Goal: Task Accomplishment & Management: Complete application form

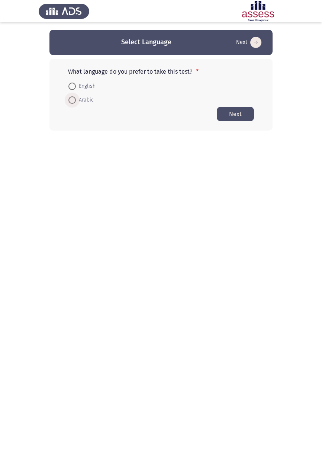
click at [73, 102] on span at bounding box center [71, 99] width 7 height 7
click at [73, 102] on input "Arabic" at bounding box center [71, 99] width 7 height 7
radio input "true"
click at [238, 116] on button "Next" at bounding box center [235, 113] width 37 height 15
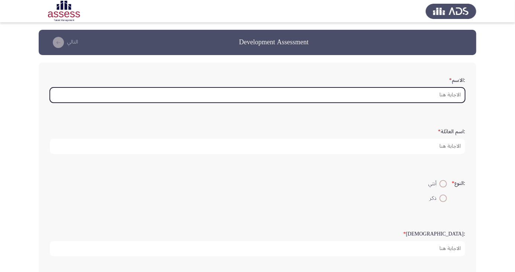
click at [437, 96] on input ":الاسم *" at bounding box center [258, 94] width 416 height 15
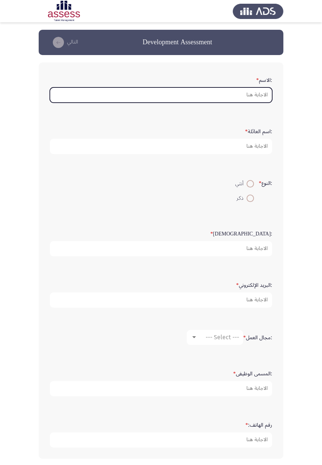
click at [248, 94] on input ":الاسم *" at bounding box center [161, 94] width 222 height 15
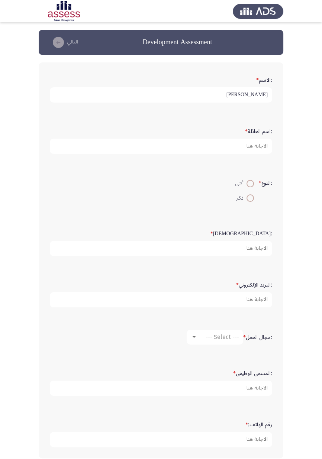
type input "[PERSON_NAME]"
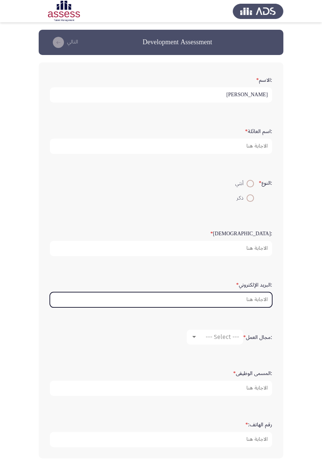
click at [173, 272] on input ":البريد الإلكتروني *" at bounding box center [161, 299] width 222 height 15
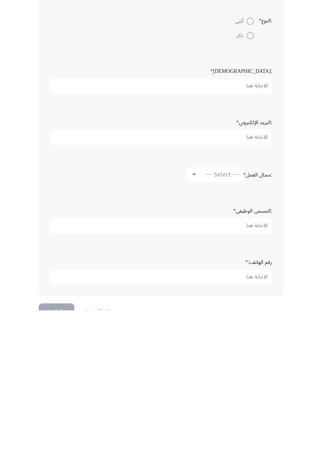
click at [320, 269] on app-assessment-container "Development Assessment التالي :الاسم * [PERSON_NAME] :اسم العائلة * :النوع * أن…" at bounding box center [161, 234] width 322 height 436
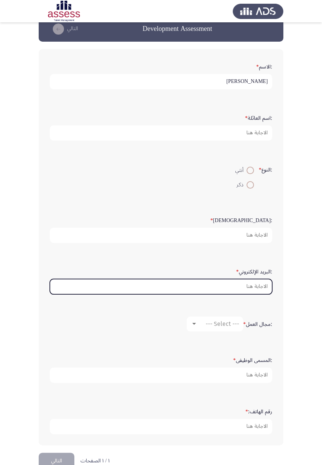
click at [239, 272] on input ":البريد الإلكتروني *" at bounding box center [161, 286] width 222 height 15
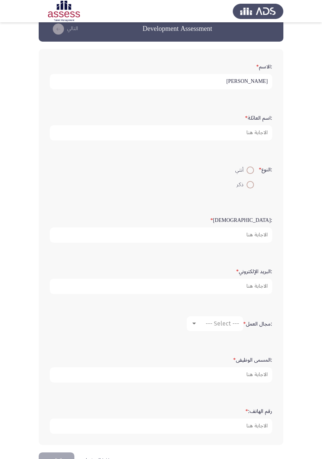
click at [74, 178] on form ":النوع * أنثي ذكر" at bounding box center [161, 177] width 222 height 29
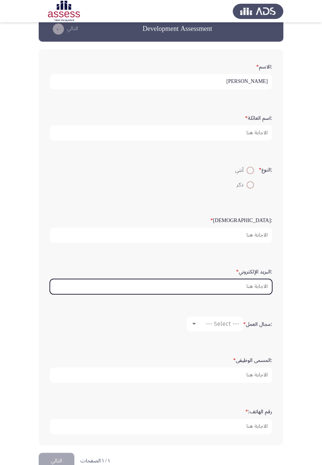
click at [248, 272] on input ":البريد الإلكتروني *" at bounding box center [161, 286] width 222 height 15
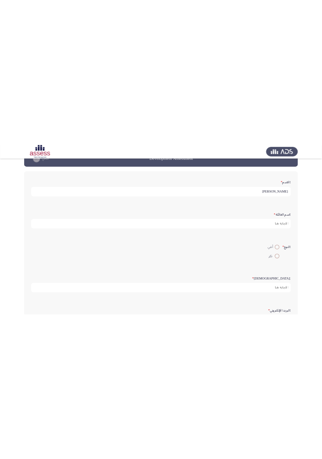
scroll to position [20, 0]
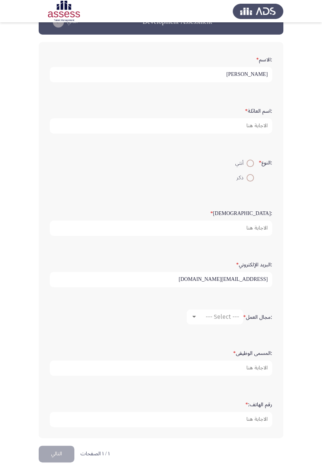
type input "[EMAIL_ADDRESS][DOMAIN_NAME]"
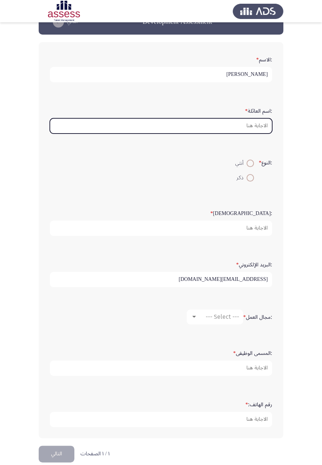
click at [257, 126] on input ":اسم العائلة *" at bounding box center [161, 125] width 222 height 15
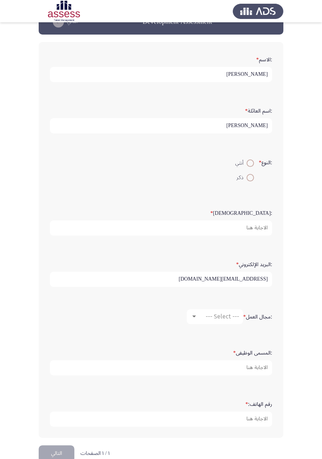
type input "[PERSON_NAME]"
click at [250, 178] on span at bounding box center [250, 178] width 0 height 0
click at [249, 176] on input "ذكر" at bounding box center [250, 177] width 7 height 7
radio input "true"
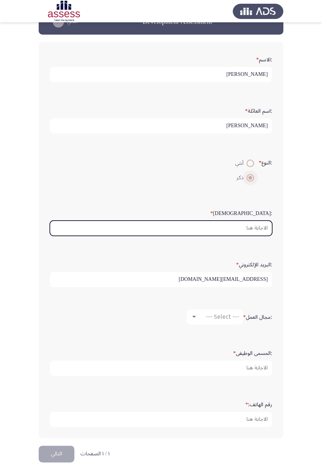
click at [253, 229] on input ":السن *" at bounding box center [161, 228] width 222 height 15
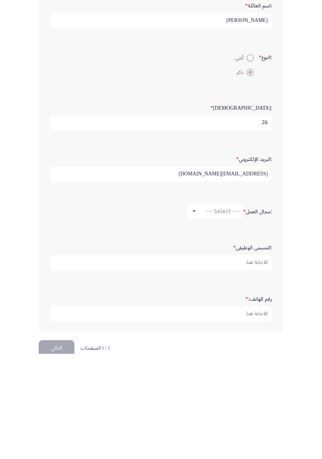
scroll to position [33, 0]
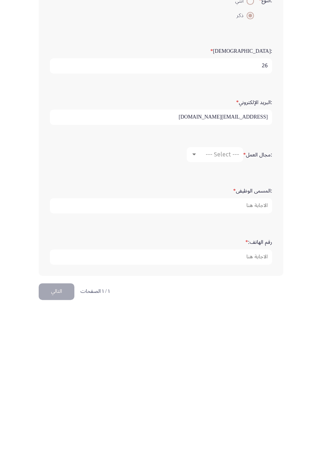
type input "26"
click at [241, 272] on mat-select "--- Select ---" at bounding box center [215, 303] width 57 height 15
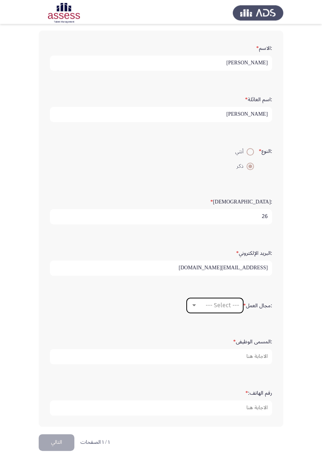
scroll to position [28, 0]
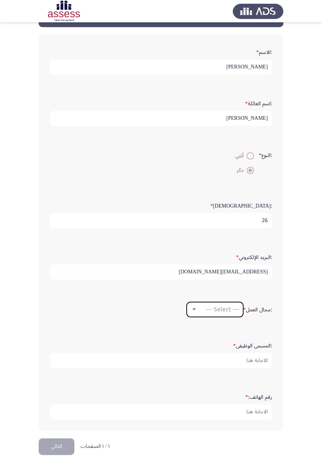
click at [214, 272] on span "--- Select ---" at bounding box center [222, 309] width 33 height 7
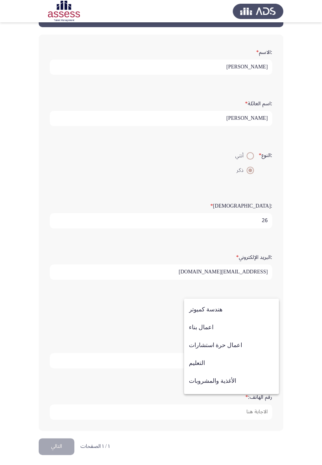
scroll to position [244, 0]
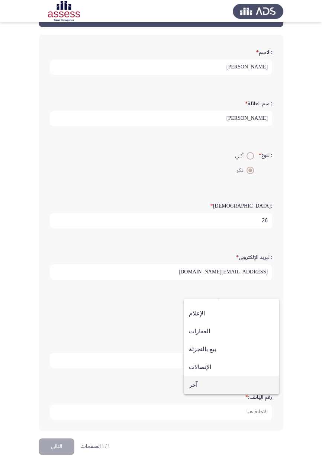
click at [220, 272] on span "آخر" at bounding box center [231, 385] width 85 height 18
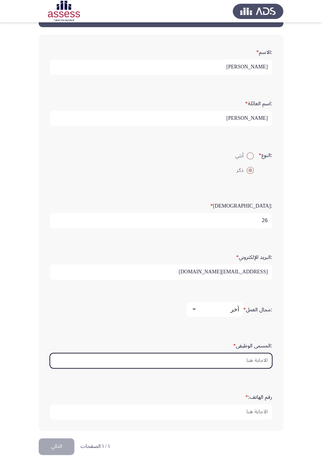
click at [255, 272] on input ":المسمى الوظيفى *" at bounding box center [161, 360] width 222 height 15
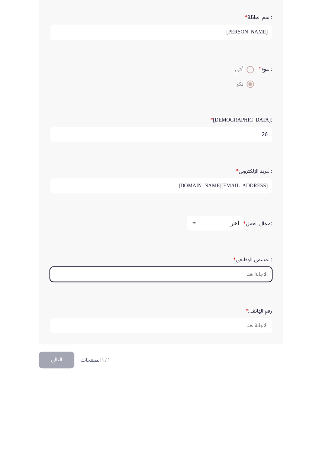
scroll to position [33, 0]
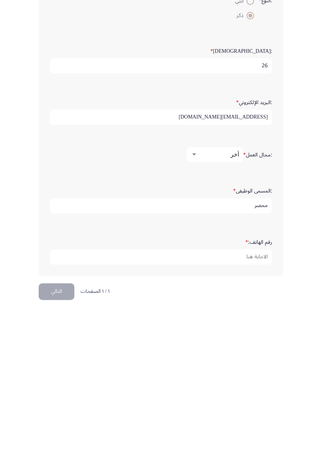
type input "محضر"
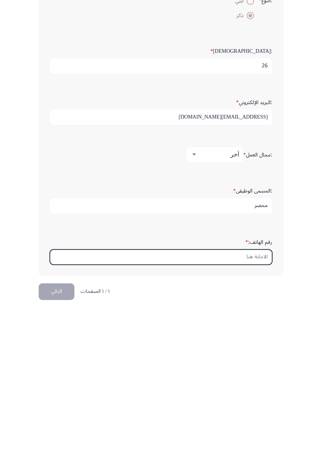
click at [227, 272] on input "رقم الهاتف: *" at bounding box center [161, 406] width 222 height 15
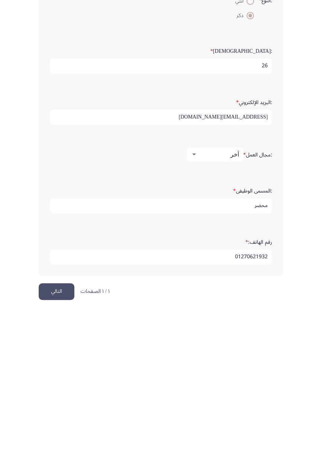
type input "01270621932"
click at [60, 272] on button "التالي" at bounding box center [57, 441] width 36 height 17
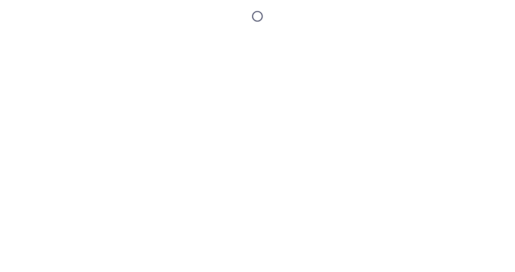
scroll to position [0, 0]
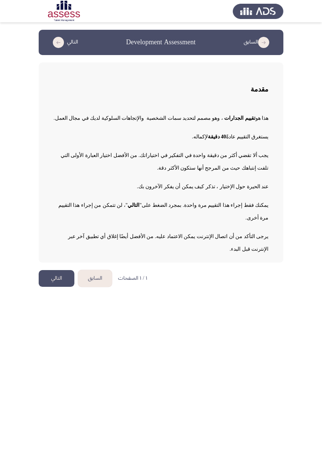
click at [60, 272] on button "التالي" at bounding box center [57, 278] width 36 height 17
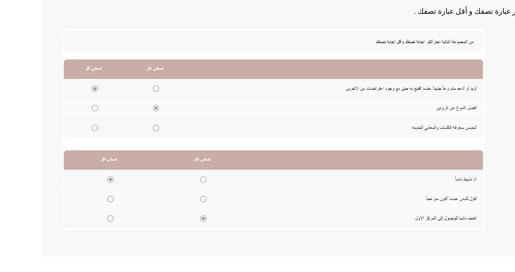
scroll to position [76, 0]
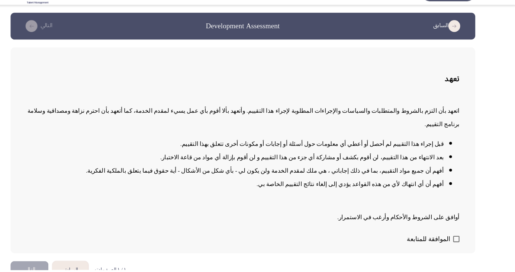
scroll to position [0, 0]
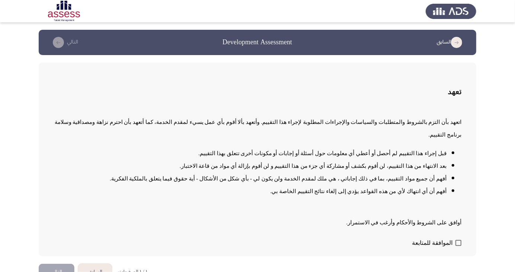
click at [457, 246] on span at bounding box center [459, 243] width 6 height 6
click at [458, 246] on input "الموافقة للمتابعة" at bounding box center [458, 246] width 0 height 0
checkbox input "true"
click at [60, 272] on button "التالي" at bounding box center [57, 272] width 36 height 17
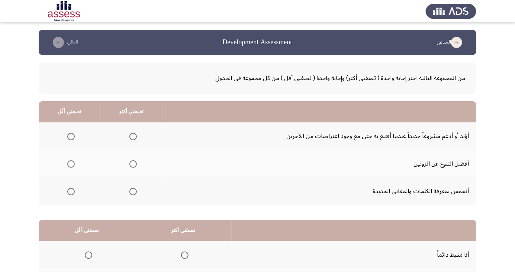
click at [71, 137] on span "Select an option" at bounding box center [71, 137] width 0 height 0
click at [71, 136] on input "Select an option" at bounding box center [70, 136] width 7 height 7
click at [133, 192] on span "Select an option" at bounding box center [133, 192] width 0 height 0
click at [132, 191] on input "Select an option" at bounding box center [132, 191] width 7 height 7
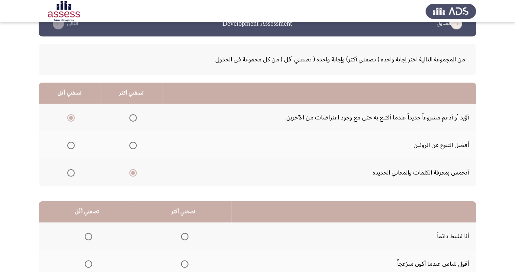
scroll to position [68, 0]
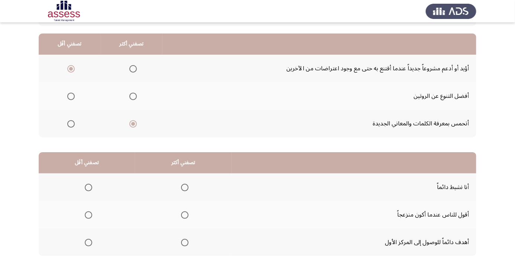
click at [186, 241] on span "Select an option" at bounding box center [184, 242] width 7 height 7
click at [186, 241] on input "Select an option" at bounding box center [184, 242] width 7 height 7
click at [89, 215] on span "Select an option" at bounding box center [89, 215] width 0 height 0
click at [88, 214] on input "Select an option" at bounding box center [88, 214] width 7 height 7
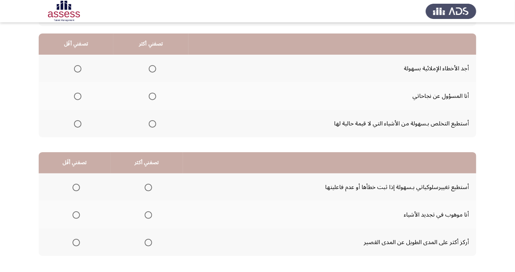
click at [153, 96] on span "Select an option" at bounding box center [153, 96] width 0 height 0
click at [151, 96] on input "Select an option" at bounding box center [152, 96] width 7 height 7
click at [77, 125] on span "Select an option" at bounding box center [77, 123] width 7 height 7
click at [77, 125] on input "Select an option" at bounding box center [77, 123] width 7 height 7
click at [147, 242] on span "Select an option" at bounding box center [148, 242] width 7 height 7
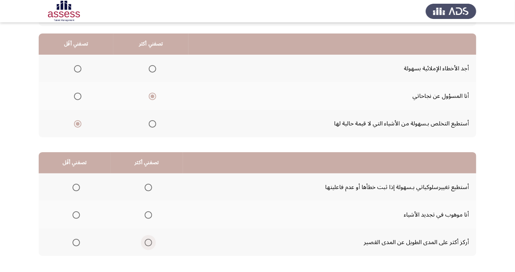
click at [147, 242] on input "Select an option" at bounding box center [148, 242] width 7 height 7
click at [76, 187] on span "Select an option" at bounding box center [76, 187] width 0 height 0
click at [76, 187] on input "Select an option" at bounding box center [76, 187] width 7 height 7
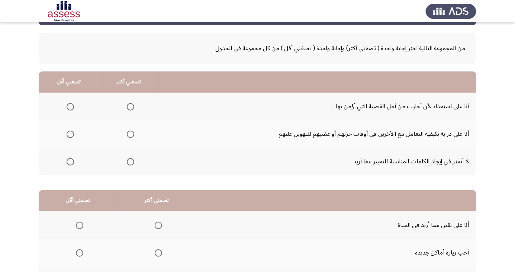
scroll to position [33, 0]
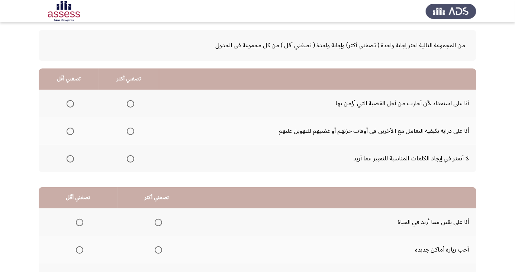
click at [130, 131] on span "Select an option" at bounding box center [130, 131] width 7 height 7
click at [130, 131] on input "Select an option" at bounding box center [130, 131] width 7 height 7
click at [72, 104] on span "Select an option" at bounding box center [70, 103] width 7 height 7
click at [72, 104] on input "Select an option" at bounding box center [70, 103] width 7 height 7
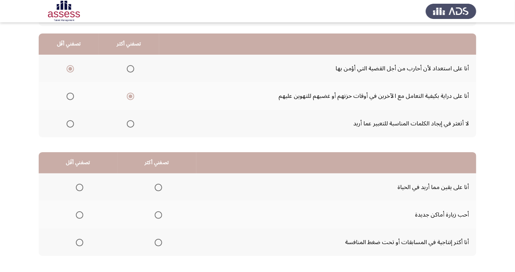
click at [157, 242] on span "Select an option" at bounding box center [158, 242] width 7 height 7
click at [157, 242] on input "Select an option" at bounding box center [158, 242] width 7 height 7
click at [81, 186] on span "Select an option" at bounding box center [79, 187] width 7 height 7
click at [81, 186] on input "Select an option" at bounding box center [79, 187] width 7 height 7
click at [80, 187] on span "Select an option" at bounding box center [80, 188] width 4 height 4
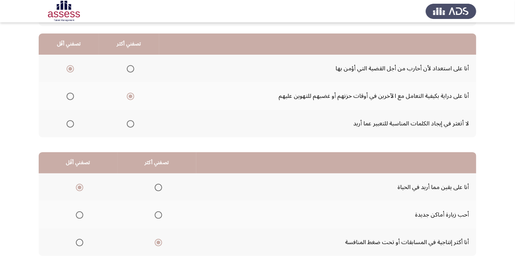
click at [80, 187] on input "Select an option" at bounding box center [79, 187] width 7 height 7
click at [80, 217] on span "Select an option" at bounding box center [79, 214] width 7 height 7
click at [80, 217] on input "Select an option" at bounding box center [79, 214] width 7 height 7
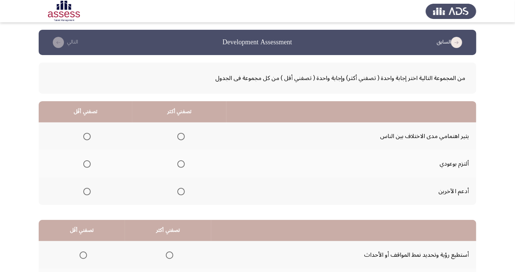
click at [179, 191] on span "Select an option" at bounding box center [180, 191] width 7 height 7
click at [179, 191] on input "Select an option" at bounding box center [180, 191] width 7 height 7
click at [86, 136] on span "Select an option" at bounding box center [86, 136] width 7 height 7
click at [86, 136] on input "Select an option" at bounding box center [86, 136] width 7 height 7
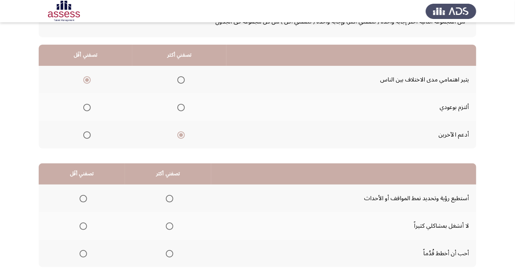
scroll to position [68, 0]
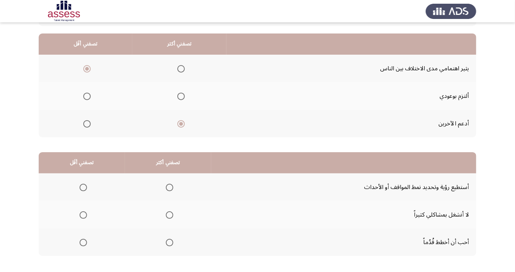
click at [170, 187] on span "Select an option" at bounding box center [170, 187] width 0 height 0
click at [167, 187] on input "Select an option" at bounding box center [169, 187] width 7 height 7
click at [84, 214] on span "Select an option" at bounding box center [83, 214] width 7 height 7
click at [84, 214] on input "Select an option" at bounding box center [83, 214] width 7 height 7
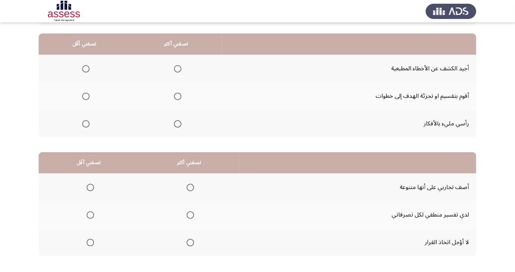
click at [173, 136] on th at bounding box center [176, 124] width 92 height 28
click at [178, 124] on span "Select an option" at bounding box center [178, 124] width 0 height 0
click at [176, 123] on input "Select an option" at bounding box center [177, 123] width 7 height 7
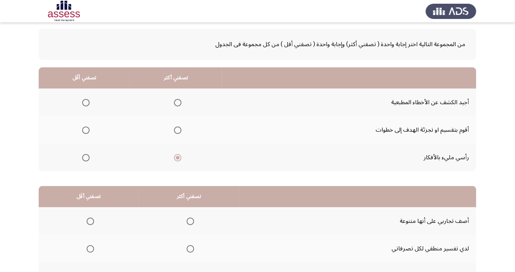
scroll to position [30, 0]
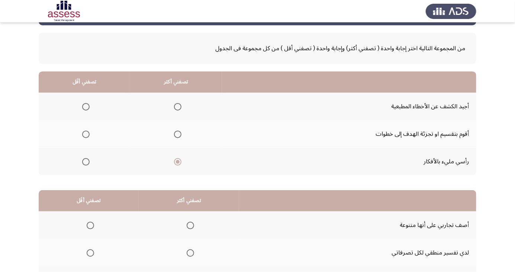
click at [88, 108] on span "Select an option" at bounding box center [85, 106] width 7 height 7
click at [88, 108] on input "Select an option" at bounding box center [85, 106] width 7 height 7
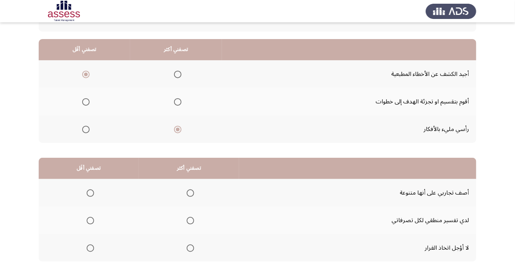
scroll to position [68, 0]
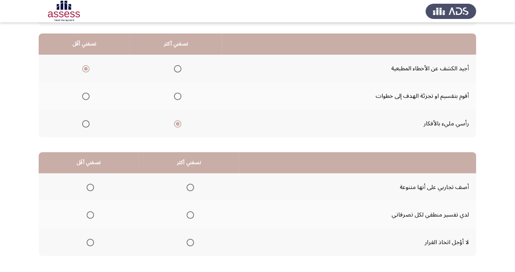
click at [189, 222] on th at bounding box center [189, 215] width 100 height 28
click at [189, 217] on span "Select an option" at bounding box center [190, 214] width 7 height 7
click at [189, 217] on input "Select an option" at bounding box center [190, 214] width 7 height 7
click at [190, 242] on span "Select an option" at bounding box center [190, 242] width 7 height 7
click at [190, 242] on input "Select an option" at bounding box center [190, 242] width 7 height 7
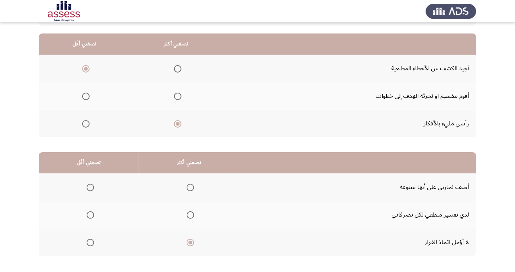
click at [191, 212] on span "Select an option" at bounding box center [190, 214] width 7 height 7
click at [191, 212] on input "Select an option" at bounding box center [190, 214] width 7 height 7
click at [90, 242] on span "Select an option" at bounding box center [90, 242] width 7 height 7
click at [90, 242] on input "Select an option" at bounding box center [90, 242] width 7 height 7
click at [89, 239] on span "Select an option" at bounding box center [90, 242] width 7 height 7
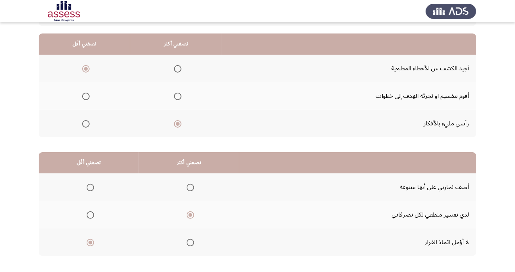
click at [89, 239] on input "Select an option" at bounding box center [90, 242] width 7 height 7
click at [90, 187] on span "Select an option" at bounding box center [90, 187] width 7 height 7
click at [90, 187] on input "Select an option" at bounding box center [90, 187] width 7 height 7
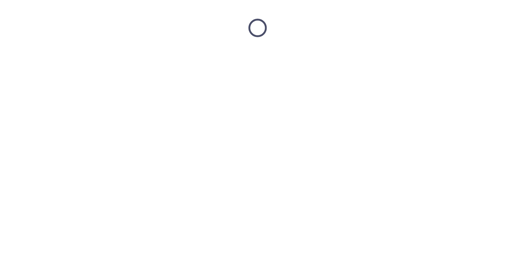
scroll to position [0, 0]
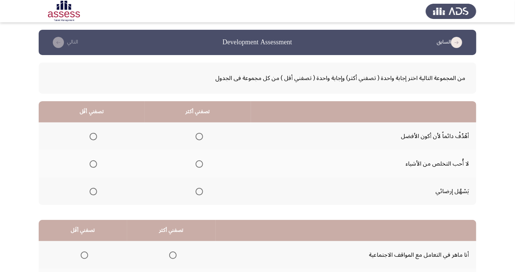
click at [201, 134] on span "Select an option" at bounding box center [199, 136] width 7 height 7
click at [201, 134] on input "Select an option" at bounding box center [199, 136] width 7 height 7
click at [93, 192] on span "Select an option" at bounding box center [93, 192] width 0 height 0
click at [93, 191] on input "Select an option" at bounding box center [93, 191] width 7 height 7
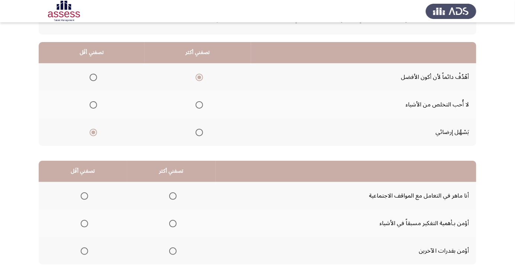
scroll to position [68, 0]
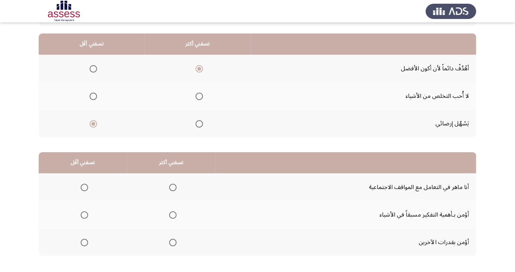
click at [173, 187] on span "Select an option" at bounding box center [173, 187] width 0 height 0
click at [172, 187] on input "Select an option" at bounding box center [172, 187] width 7 height 7
click at [83, 244] on span "Select an option" at bounding box center [84, 242] width 7 height 7
click at [83, 244] on input "Select an option" at bounding box center [84, 242] width 7 height 7
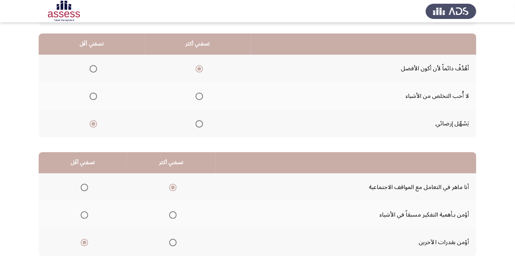
scroll to position [0, 0]
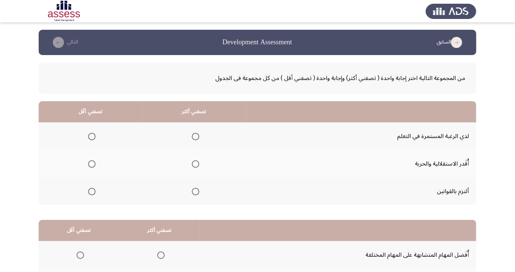
click at [207, 125] on th at bounding box center [194, 136] width 104 height 28
click at [192, 133] on span "Select an option" at bounding box center [195, 136] width 7 height 7
click at [192, 133] on input "Select an option" at bounding box center [195, 136] width 7 height 7
click at [80, 160] on th at bounding box center [91, 164] width 104 height 28
click at [94, 167] on span "Select an option" at bounding box center [91, 163] width 7 height 7
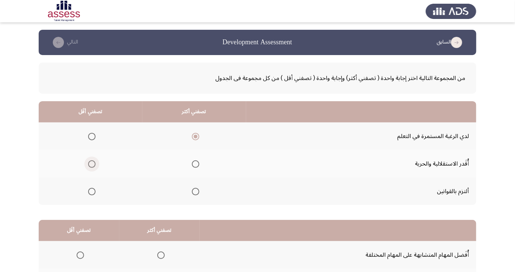
click at [94, 167] on input "Select an option" at bounding box center [91, 163] width 7 height 7
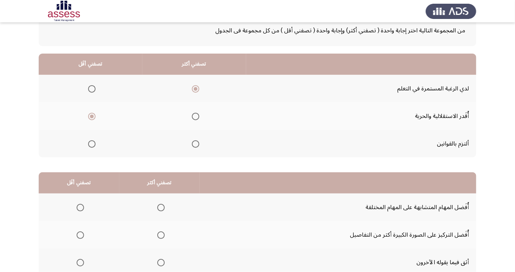
scroll to position [68, 0]
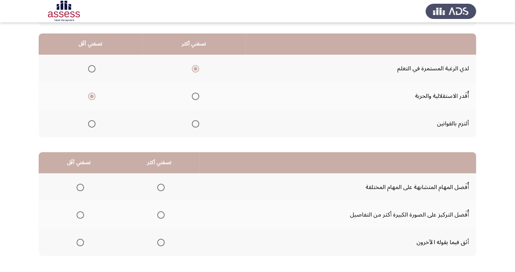
click at [161, 187] on span "Select an option" at bounding box center [161, 187] width 0 height 0
click at [160, 187] on input "Select an option" at bounding box center [160, 187] width 7 height 7
click at [81, 218] on span "Select an option" at bounding box center [80, 214] width 7 height 7
click at [81, 218] on input "Select an option" at bounding box center [80, 214] width 7 height 7
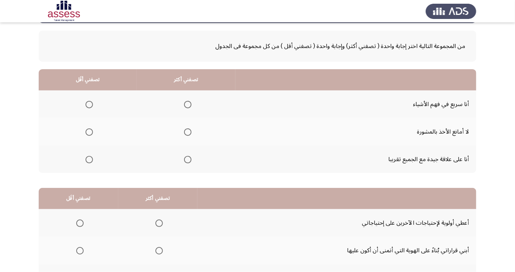
scroll to position [32, 0]
click at [188, 105] on span "Select an option" at bounding box center [188, 105] width 0 height 0
click at [186, 104] on input "Select an option" at bounding box center [187, 104] width 7 height 7
click at [188, 159] on span "Select an option" at bounding box center [187, 159] width 7 height 7
click at [188, 159] on input "Select an option" at bounding box center [187, 159] width 7 height 7
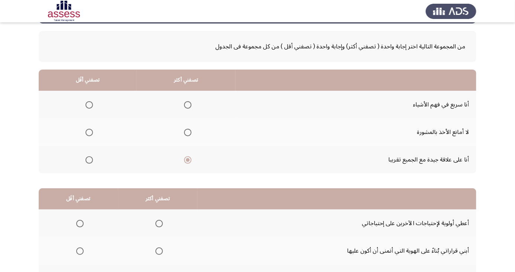
click at [92, 131] on span "Select an option" at bounding box center [89, 132] width 7 height 7
click at [92, 131] on input "Select an option" at bounding box center [89, 132] width 7 height 7
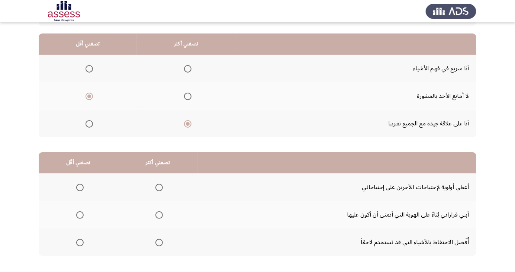
click at [159, 215] on span "Select an option" at bounding box center [159, 215] width 0 height 0
click at [158, 214] on input "Select an option" at bounding box center [159, 214] width 7 height 7
click at [80, 187] on span "Select an option" at bounding box center [80, 187] width 0 height 0
click at [80, 187] on input "Select an option" at bounding box center [79, 187] width 7 height 7
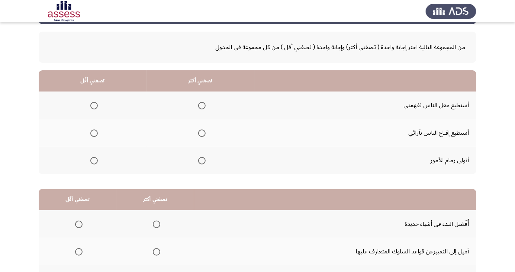
scroll to position [32, 0]
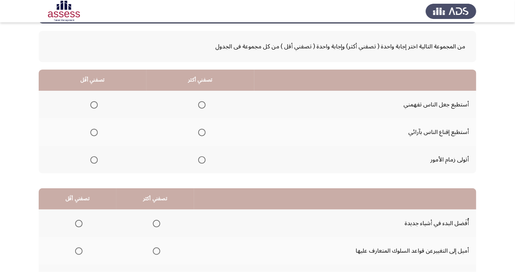
click at [205, 158] on span "Select an option" at bounding box center [201, 159] width 7 height 7
click at [205, 158] on input "Select an option" at bounding box center [201, 159] width 7 height 7
click at [201, 132] on span "Select an option" at bounding box center [201, 132] width 7 height 7
click at [201, 132] on input "Select an option" at bounding box center [201, 132] width 7 height 7
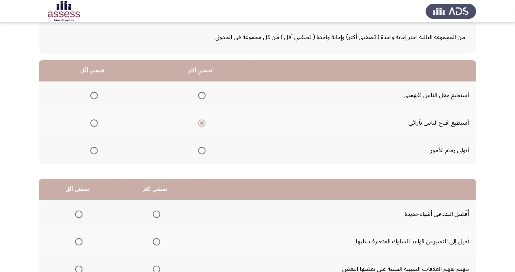
click at [200, 153] on span "Select an option" at bounding box center [201, 150] width 7 height 7
click at [200, 153] on input "Select an option" at bounding box center [201, 150] width 7 height 7
click at [94, 123] on span "Select an option" at bounding box center [94, 123] width 0 height 0
click at [93, 122] on input "Select an option" at bounding box center [93, 122] width 7 height 7
click at [95, 149] on span "Select an option" at bounding box center [93, 150] width 7 height 7
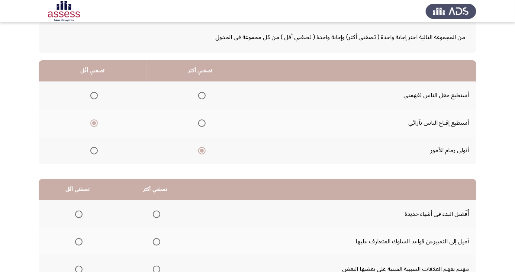
click at [95, 149] on input "Select an option" at bounding box center [93, 150] width 7 height 7
click at [97, 96] on span "Select an option" at bounding box center [93, 95] width 7 height 7
click at [97, 96] on input "Select an option" at bounding box center [93, 95] width 7 height 7
click at [201, 150] on span "Select an option" at bounding box center [201, 150] width 7 height 7
click at [201, 150] on input "Select an option" at bounding box center [201, 150] width 7 height 7
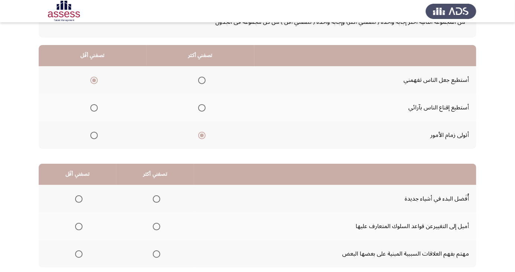
scroll to position [68, 0]
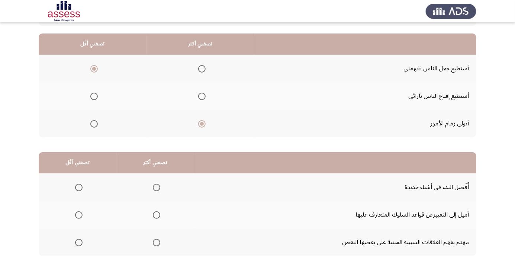
click at [157, 187] on span "Select an option" at bounding box center [156, 187] width 7 height 7
click at [157, 187] on input "Select an option" at bounding box center [156, 187] width 7 height 7
click at [79, 215] on span "Select an option" at bounding box center [79, 215] width 0 height 0
click at [78, 214] on input "Select an option" at bounding box center [78, 214] width 7 height 7
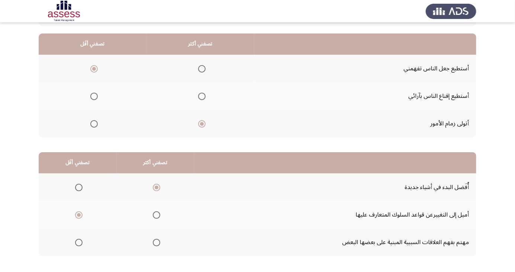
scroll to position [0, 0]
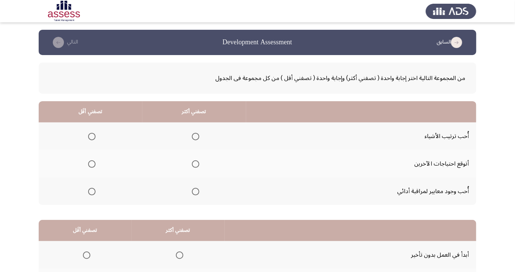
click at [196, 192] on span "Select an option" at bounding box center [196, 192] width 0 height 0
click at [194, 191] on input "Select an option" at bounding box center [195, 191] width 7 height 7
click at [92, 166] on span "Select an option" at bounding box center [91, 163] width 7 height 7
click at [92, 166] on input "Select an option" at bounding box center [91, 163] width 7 height 7
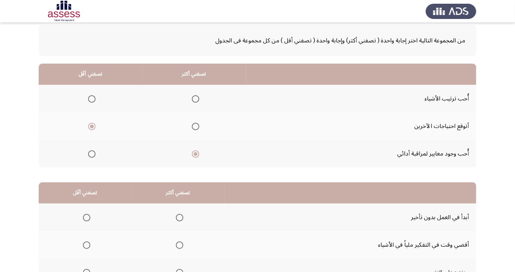
scroll to position [68, 0]
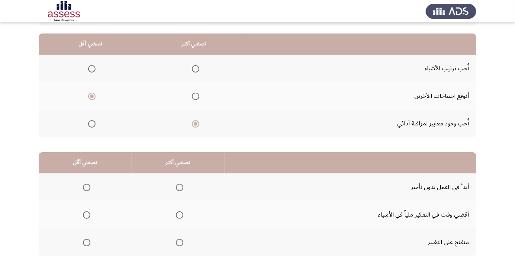
click at [179, 189] on span "Select an option" at bounding box center [179, 187] width 7 height 7
click at [179, 189] on input "Select an option" at bounding box center [179, 187] width 7 height 7
click at [87, 215] on span "Select an option" at bounding box center [87, 215] width 0 height 0
click at [86, 214] on input "Select an option" at bounding box center [86, 214] width 7 height 7
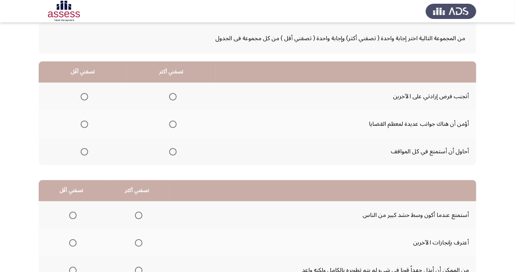
scroll to position [38, 0]
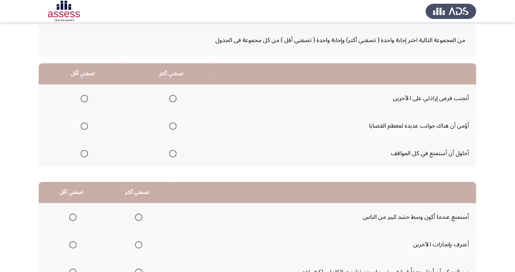
click at [83, 98] on span "Select an option" at bounding box center [84, 98] width 7 height 7
click at [83, 98] on input "Select an option" at bounding box center [84, 98] width 7 height 7
click at [171, 153] on span "Select an option" at bounding box center [172, 153] width 7 height 7
click at [171, 153] on input "Select an option" at bounding box center [172, 153] width 7 height 7
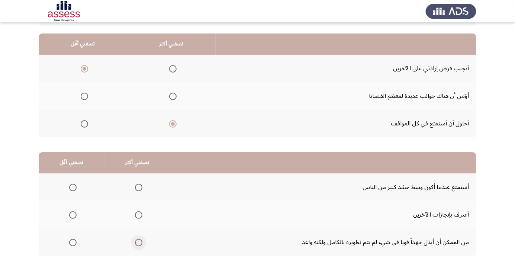
click at [140, 243] on span "Select an option" at bounding box center [138, 242] width 7 height 7
click at [140, 243] on input "Select an option" at bounding box center [138, 242] width 7 height 7
click at [73, 187] on span "Select an option" at bounding box center [73, 187] width 0 height 0
click at [73, 187] on input "Select an option" at bounding box center [72, 187] width 7 height 7
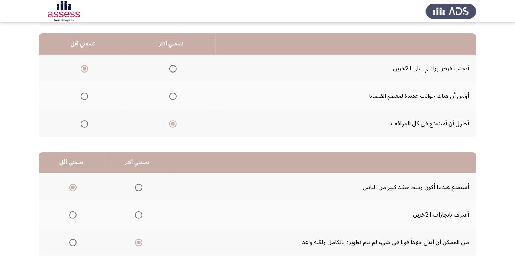
scroll to position [0, 0]
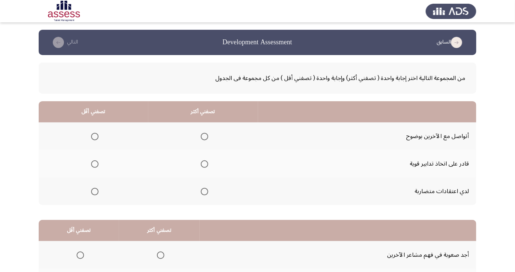
click at [212, 163] on th at bounding box center [203, 164] width 110 height 28
click at [205, 164] on span "Select an option" at bounding box center [205, 164] width 0 height 0
click at [204, 164] on input "Select an option" at bounding box center [204, 163] width 7 height 7
click at [93, 191] on span "Select an option" at bounding box center [94, 191] width 7 height 7
click at [93, 191] on input "Select an option" at bounding box center [94, 191] width 7 height 7
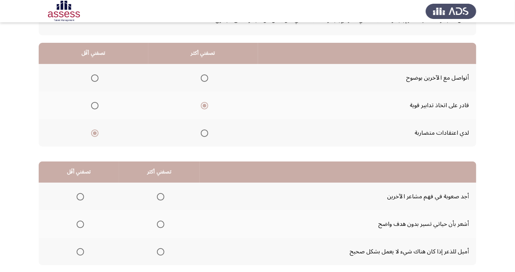
scroll to position [68, 0]
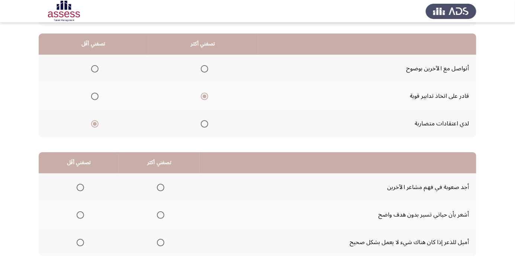
click at [158, 240] on span "Select an option" at bounding box center [160, 242] width 7 height 7
click at [158, 240] on input "Select an option" at bounding box center [160, 242] width 7 height 7
click at [80, 187] on span "Select an option" at bounding box center [80, 187] width 7 height 7
click at [80, 187] on input "Select an option" at bounding box center [80, 187] width 7 height 7
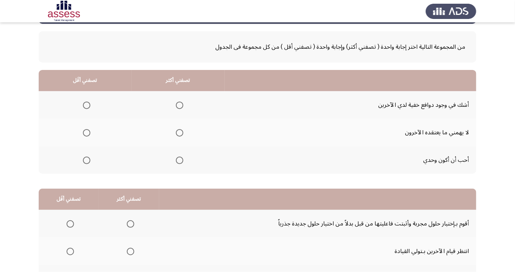
scroll to position [19, 0]
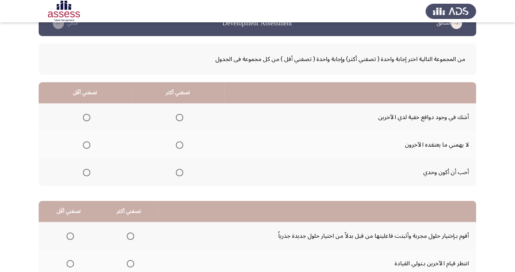
click at [181, 119] on span "Select an option" at bounding box center [179, 117] width 7 height 7
click at [181, 119] on input "Select an option" at bounding box center [179, 117] width 7 height 7
click at [88, 144] on span "Select an option" at bounding box center [86, 144] width 7 height 7
click at [88, 144] on input "Select an option" at bounding box center [86, 144] width 7 height 7
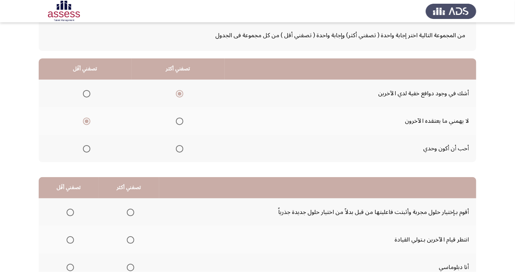
scroll to position [68, 0]
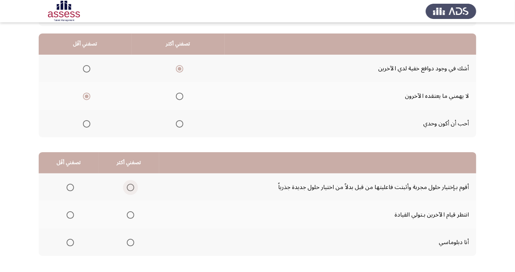
click at [129, 189] on span "Select an option" at bounding box center [130, 187] width 7 height 7
click at [129, 189] on input "Select an option" at bounding box center [130, 187] width 7 height 7
click at [73, 222] on th at bounding box center [69, 215] width 60 height 28
click at [70, 215] on span "Select an option" at bounding box center [70, 215] width 0 height 0
click at [70, 214] on input "Select an option" at bounding box center [70, 214] width 7 height 7
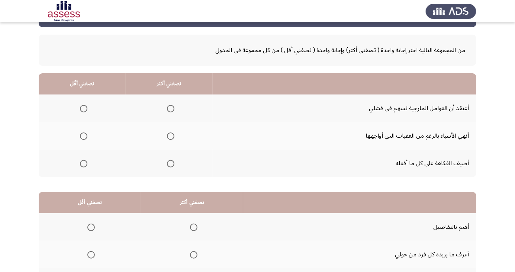
scroll to position [22, 0]
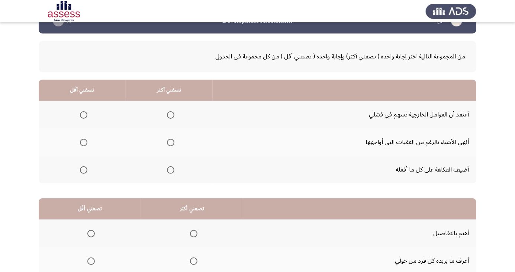
click at [171, 142] on span "Select an option" at bounding box center [171, 142] width 0 height 0
click at [170, 142] on input "Select an option" at bounding box center [170, 142] width 7 height 7
click at [91, 173] on th at bounding box center [82, 170] width 87 height 28
click at [84, 170] on span "Select an option" at bounding box center [84, 170] width 0 height 0
click at [83, 169] on input "Select an option" at bounding box center [83, 169] width 7 height 7
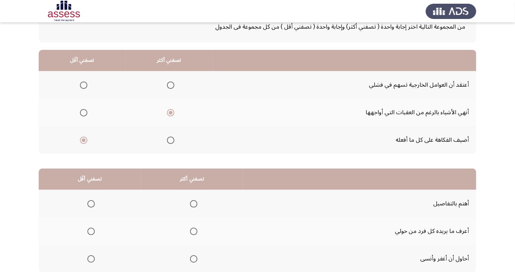
scroll to position [68, 0]
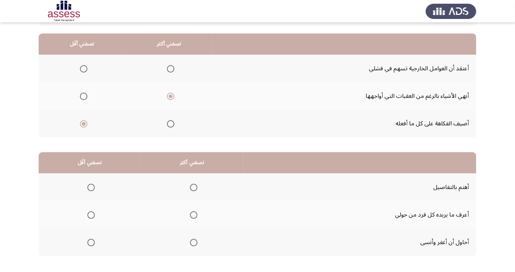
click at [194, 187] on span "Select an option" at bounding box center [194, 187] width 0 height 0
click at [193, 187] on input "Select an option" at bounding box center [193, 187] width 7 height 7
click at [91, 243] on span "Select an option" at bounding box center [91, 243] width 0 height 0
click at [91, 242] on input "Select an option" at bounding box center [90, 242] width 7 height 7
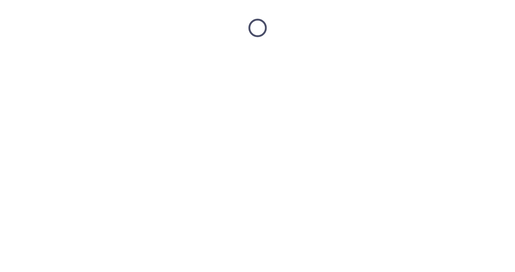
scroll to position [0, 0]
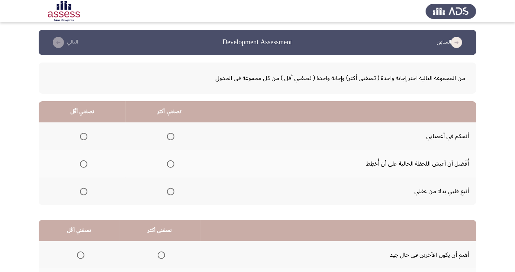
click at [171, 138] on span "Select an option" at bounding box center [170, 136] width 7 height 7
click at [171, 138] on input "Select an option" at bounding box center [170, 136] width 7 height 7
click at [81, 193] on span "Select an option" at bounding box center [83, 191] width 7 height 7
click at [81, 193] on input "Select an option" at bounding box center [83, 191] width 7 height 7
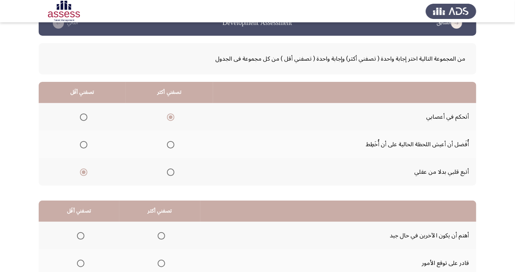
scroll to position [68, 0]
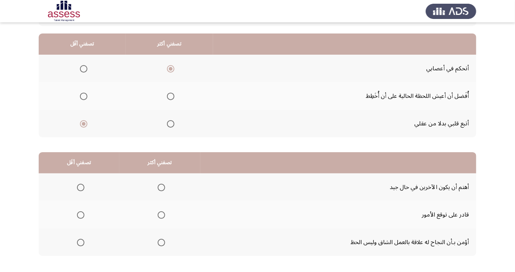
click at [159, 244] on span "Select an option" at bounding box center [161, 242] width 7 height 7
click at [159, 244] on input "Select an option" at bounding box center [161, 242] width 7 height 7
click at [81, 187] on span "Select an option" at bounding box center [81, 187] width 0 height 0
click at [80, 187] on input "Select an option" at bounding box center [80, 187] width 7 height 7
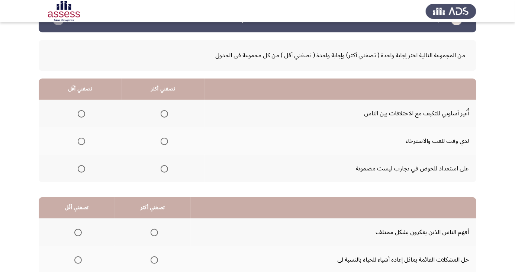
scroll to position [34, 0]
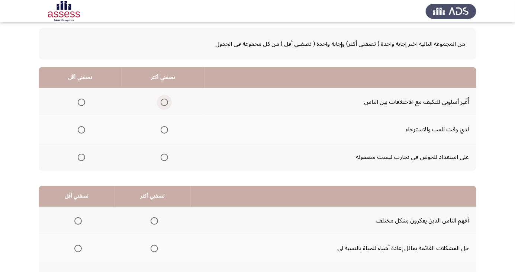
click at [161, 101] on span "Select an option" at bounding box center [164, 102] width 7 height 7
click at [161, 101] on input "Select an option" at bounding box center [164, 102] width 7 height 7
click at [166, 102] on span "Select an option" at bounding box center [164, 102] width 7 height 7
click at [166, 102] on input "Select an option" at bounding box center [164, 102] width 7 height 7
click at [83, 130] on span "Select an option" at bounding box center [81, 129] width 7 height 7
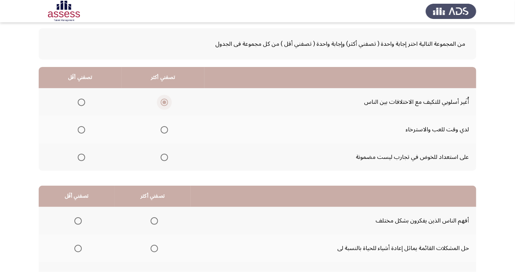
click at [83, 130] on input "Select an option" at bounding box center [81, 129] width 7 height 7
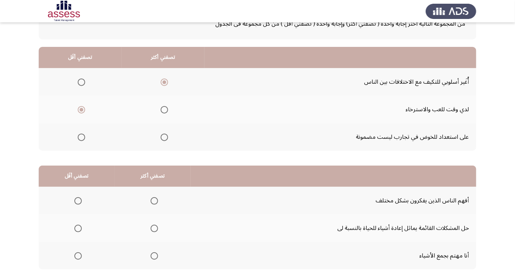
scroll to position [68, 0]
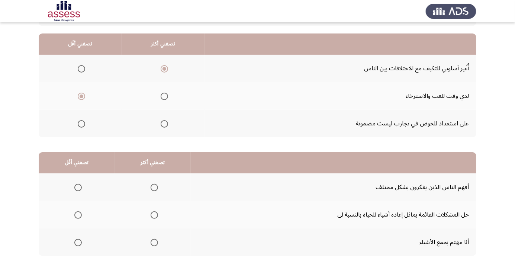
click at [156, 212] on span "Select an option" at bounding box center [154, 214] width 7 height 7
click at [156, 212] on input "Select an option" at bounding box center [154, 214] width 7 height 7
click at [90, 182] on th at bounding box center [77, 187] width 76 height 28
click at [80, 186] on span "Select an option" at bounding box center [77, 187] width 7 height 7
click at [80, 186] on input "Select an option" at bounding box center [77, 187] width 7 height 7
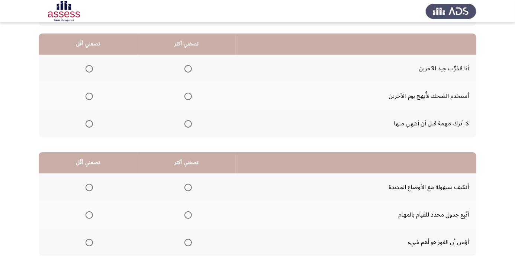
click at [190, 124] on span "Select an option" at bounding box center [188, 123] width 7 height 7
click at [190, 124] on input "Select an option" at bounding box center [188, 123] width 7 height 7
click at [90, 99] on span "Select an option" at bounding box center [89, 96] width 7 height 7
click at [90, 99] on input "Select an option" at bounding box center [89, 96] width 7 height 7
click at [188, 187] on span "Select an option" at bounding box center [188, 187] width 0 height 0
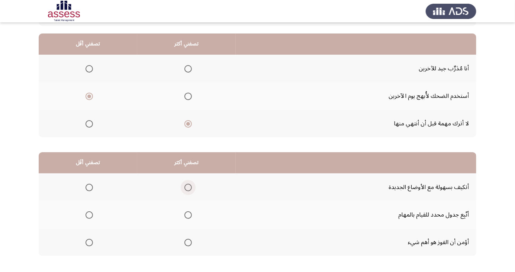
click at [187, 187] on input "Select an option" at bounding box center [188, 187] width 7 height 7
click at [89, 242] on span "Select an option" at bounding box center [89, 242] width 7 height 7
click at [89, 242] on input "Select an option" at bounding box center [89, 242] width 7 height 7
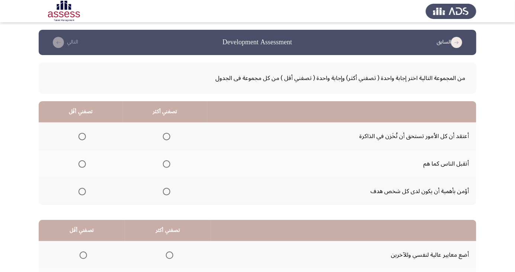
click at [163, 191] on span "Select an option" at bounding box center [166, 191] width 7 height 7
click at [163, 191] on input "Select an option" at bounding box center [166, 191] width 7 height 7
click at [82, 164] on span "Select an option" at bounding box center [82, 164] width 0 height 0
click at [82, 164] on input "Select an option" at bounding box center [81, 163] width 7 height 7
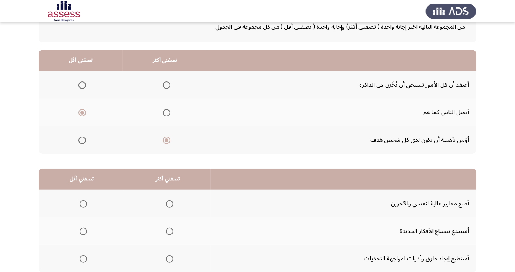
scroll to position [68, 0]
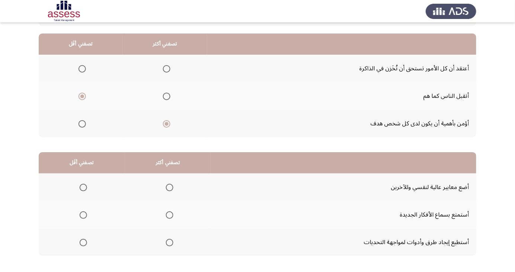
click at [170, 243] on span "Select an option" at bounding box center [170, 243] width 0 height 0
click at [168, 242] on input "Select an option" at bounding box center [169, 242] width 7 height 7
click at [170, 186] on span "Select an option" at bounding box center [169, 187] width 7 height 7
click at [170, 186] on input "Select an option" at bounding box center [169, 187] width 7 height 7
click at [83, 214] on span "Select an option" at bounding box center [83, 214] width 7 height 7
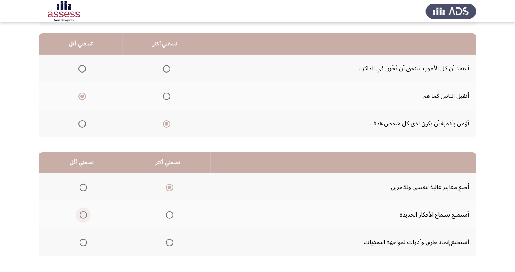
click at [83, 214] on input "Select an option" at bounding box center [83, 214] width 7 height 7
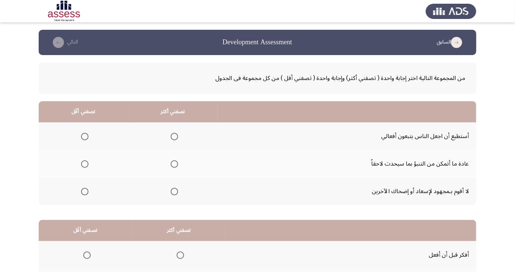
click at [85, 192] on span "Select an option" at bounding box center [85, 192] width 0 height 0
click at [84, 191] on input "Select an option" at bounding box center [84, 191] width 7 height 7
click at [174, 137] on span "Select an option" at bounding box center [174, 137] width 0 height 0
click at [173, 136] on input "Select an option" at bounding box center [174, 136] width 7 height 7
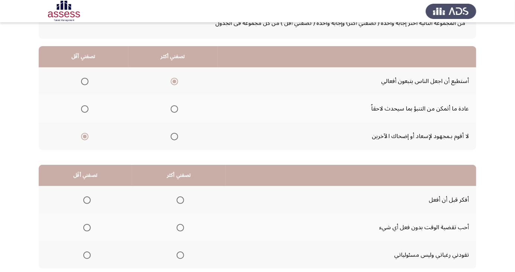
scroll to position [68, 0]
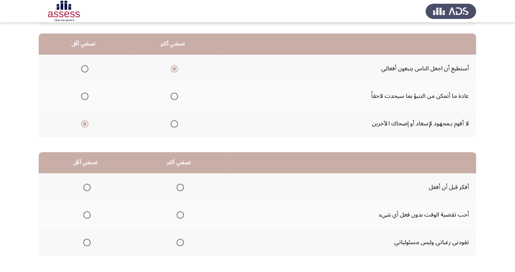
click at [87, 243] on span "Select an option" at bounding box center [87, 243] width 0 height 0
click at [86, 242] on input "Select an option" at bounding box center [86, 242] width 7 height 7
click at [174, 186] on label "Select an option" at bounding box center [179, 187] width 10 height 7
click at [177, 186] on input "Select an option" at bounding box center [180, 187] width 7 height 7
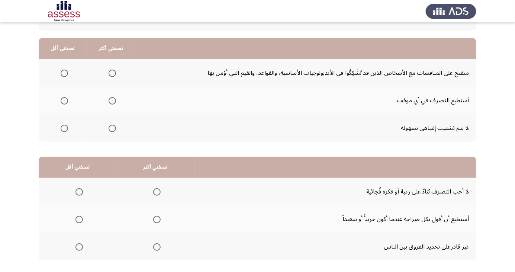
scroll to position [64, 0]
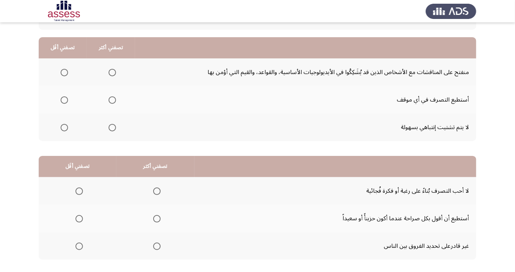
click at [112, 73] on span "Select an option" at bounding box center [112, 73] width 0 height 0
click at [111, 72] on input "Select an option" at bounding box center [112, 72] width 7 height 7
click at [112, 128] on span "Select an option" at bounding box center [112, 128] width 0 height 0
click at [111, 127] on input "Select an option" at bounding box center [112, 127] width 7 height 7
click at [112, 100] on span "Select an option" at bounding box center [112, 100] width 0 height 0
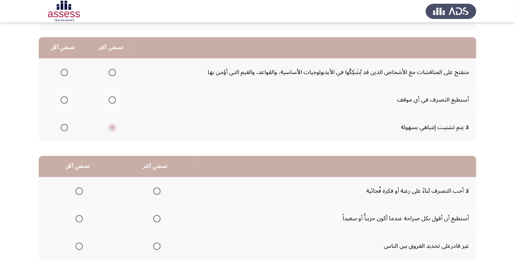
click at [111, 99] on input "Select an option" at bounding box center [112, 99] width 7 height 7
click at [67, 128] on span "Select an option" at bounding box center [64, 127] width 7 height 7
click at [67, 128] on input "Select an option" at bounding box center [64, 127] width 7 height 7
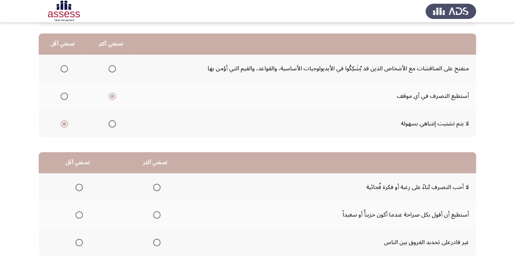
click at [157, 215] on span "Select an option" at bounding box center [157, 215] width 0 height 0
click at [155, 214] on input "Select an option" at bounding box center [156, 214] width 7 height 7
click at [76, 189] on span "Select an option" at bounding box center [79, 187] width 7 height 7
click at [76, 189] on input "Select an option" at bounding box center [79, 187] width 7 height 7
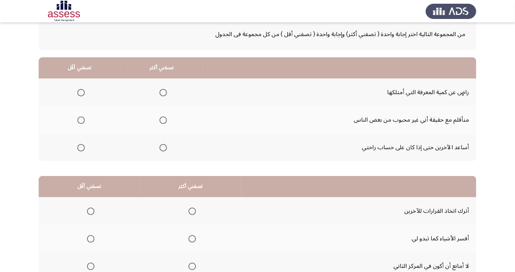
scroll to position [44, 0]
click at [163, 149] on span "Select an option" at bounding box center [163, 147] width 7 height 7
click at [163, 149] on input "Select an option" at bounding box center [163, 147] width 7 height 7
click at [81, 120] on span "Select an option" at bounding box center [81, 120] width 0 height 0
click at [80, 119] on input "Select an option" at bounding box center [80, 119] width 7 height 7
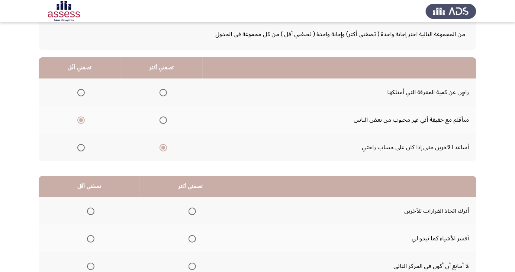
scroll to position [68, 0]
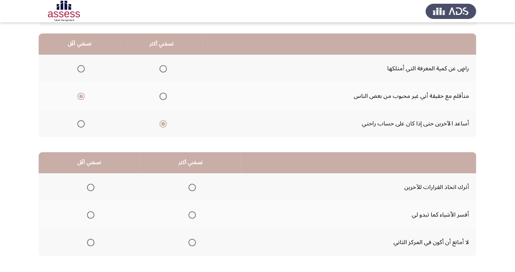
click at [193, 217] on span "Select an option" at bounding box center [192, 214] width 7 height 7
click at [193, 217] on input "Select an option" at bounding box center [192, 214] width 7 height 7
click at [91, 242] on span "Select an option" at bounding box center [90, 242] width 7 height 7
click at [91, 242] on input "Select an option" at bounding box center [90, 242] width 7 height 7
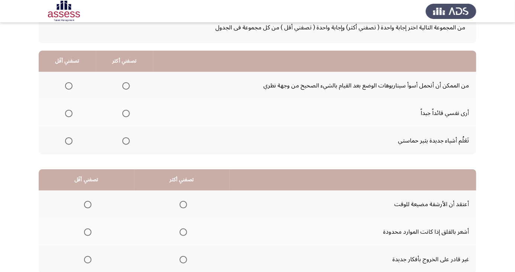
scroll to position [51, 0]
click at [126, 141] on span "Select an option" at bounding box center [126, 141] width 0 height 0
click at [125, 140] on input "Select an option" at bounding box center [125, 140] width 7 height 7
click at [69, 86] on span "Select an option" at bounding box center [69, 86] width 0 height 0
click at [68, 85] on input "Select an option" at bounding box center [68, 85] width 7 height 7
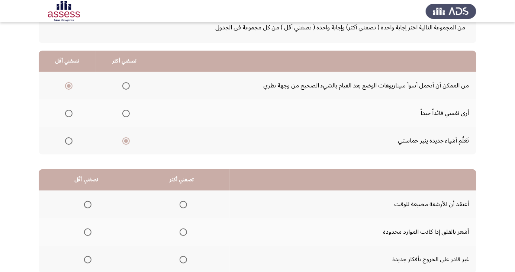
scroll to position [68, 0]
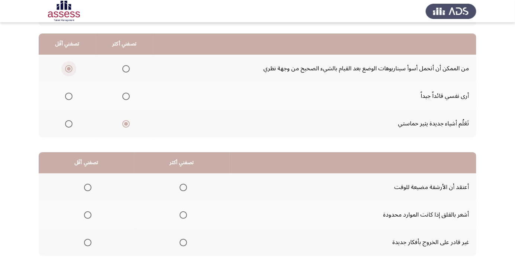
click at [68, 67] on span "Select an option" at bounding box center [69, 69] width 4 height 4
click at [68, 67] on input "Select an option" at bounding box center [68, 68] width 7 height 7
click at [88, 243] on span "Select an option" at bounding box center [88, 243] width 0 height 0
click at [87, 242] on input "Select an option" at bounding box center [87, 242] width 7 height 7
click at [468, 272] on html "السابق Development Assessment التالي من المجموعة التالية اختر إجابة واحدة ( تصف…" at bounding box center [257, 120] width 515 height 376
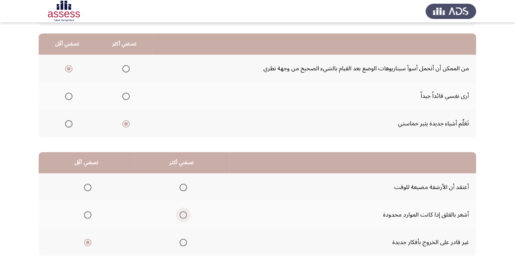
click at [183, 215] on span "Select an option" at bounding box center [183, 215] width 0 height 0
click at [182, 214] on input "Select an option" at bounding box center [183, 214] width 7 height 7
click at [180, 187] on span "Select an option" at bounding box center [183, 187] width 7 height 7
click at [180, 187] on input "Select an option" at bounding box center [183, 187] width 7 height 7
click at [86, 189] on span "Select an option" at bounding box center [87, 187] width 7 height 7
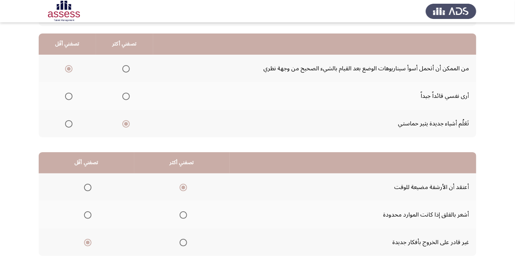
click at [86, 189] on input "Select an option" at bounding box center [87, 187] width 7 height 7
click at [180, 218] on span "Select an option" at bounding box center [183, 214] width 7 height 7
click at [180, 218] on input "Select an option" at bounding box center [183, 214] width 7 height 7
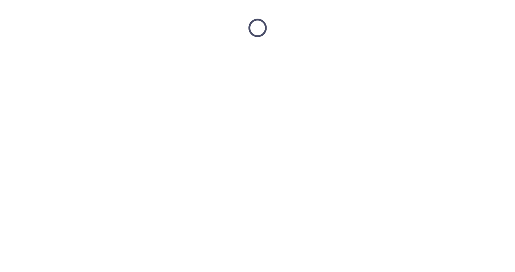
scroll to position [0, 0]
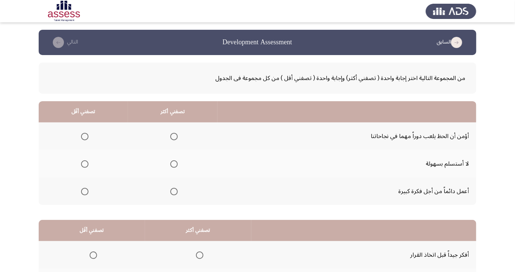
click at [170, 194] on span "Select an option" at bounding box center [173, 191] width 7 height 7
click at [170, 194] on input "Select an option" at bounding box center [173, 191] width 7 height 7
click at [85, 137] on span "Select an option" at bounding box center [85, 137] width 0 height 0
click at [84, 136] on input "Select an option" at bounding box center [84, 136] width 7 height 7
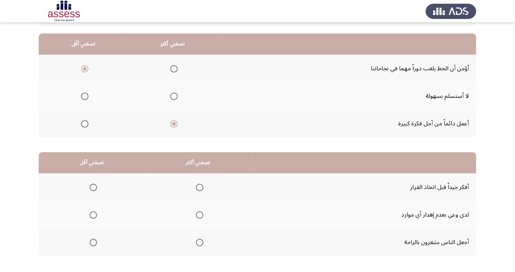
click at [200, 187] on span "Select an option" at bounding box center [200, 187] width 0 height 0
click at [198, 187] on input "Select an option" at bounding box center [199, 187] width 7 height 7
click at [93, 215] on span "Select an option" at bounding box center [93, 215] width 0 height 0
click at [93, 214] on input "Select an option" at bounding box center [93, 214] width 7 height 7
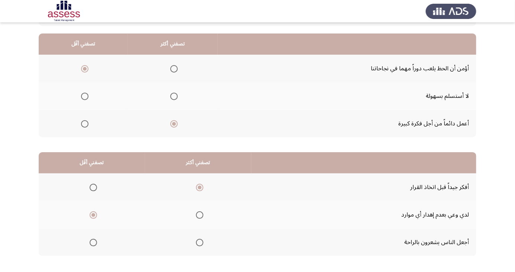
scroll to position [0, 0]
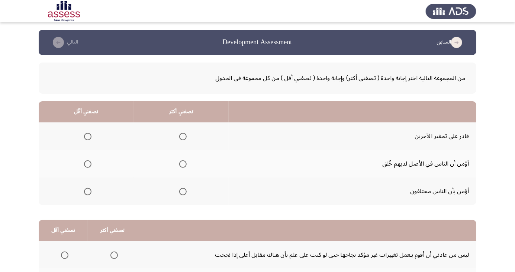
click at [186, 138] on span "Select an option" at bounding box center [182, 136] width 7 height 7
click at [186, 138] on input "Select an option" at bounding box center [182, 136] width 7 height 7
click at [88, 164] on span "Select an option" at bounding box center [88, 164] width 0 height 0
click at [87, 164] on input "Select an option" at bounding box center [87, 163] width 7 height 7
click at [88, 192] on span "Select an option" at bounding box center [88, 192] width 0 height 0
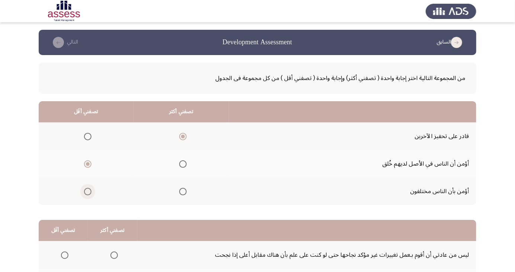
click at [87, 191] on input "Select an option" at bounding box center [87, 191] width 7 height 7
click at [88, 164] on span "Select an option" at bounding box center [88, 164] width 0 height 0
click at [87, 164] on input "Select an option" at bounding box center [87, 163] width 7 height 7
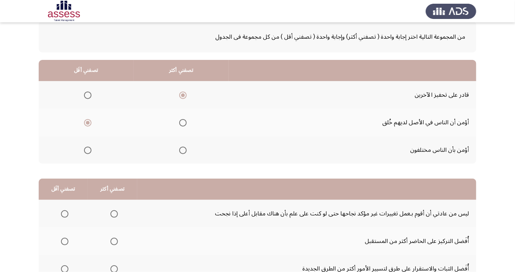
scroll to position [68, 0]
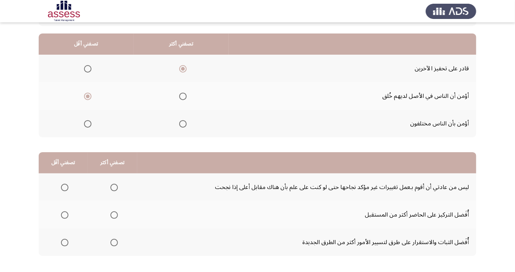
click at [112, 184] on span "Select an option" at bounding box center [113, 187] width 7 height 7
click at [112, 184] on input "Select an option" at bounding box center [113, 187] width 7 height 7
click at [64, 214] on span "Select an option" at bounding box center [64, 214] width 7 height 7
click at [64, 214] on input "Select an option" at bounding box center [64, 214] width 7 height 7
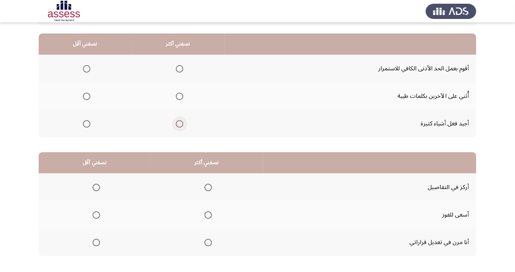
click at [180, 124] on span "Select an option" at bounding box center [180, 124] width 0 height 0
click at [179, 123] on input "Select an option" at bounding box center [179, 123] width 7 height 7
click at [84, 95] on span "Select an option" at bounding box center [86, 96] width 7 height 7
click at [84, 95] on input "Select an option" at bounding box center [86, 96] width 7 height 7
click at [210, 184] on span "Select an option" at bounding box center [208, 187] width 7 height 7
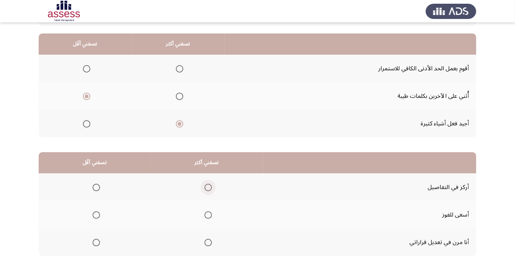
click at [210, 184] on input "Select an option" at bounding box center [208, 187] width 7 height 7
click at [96, 215] on span "Select an option" at bounding box center [96, 215] width 0 height 0
click at [95, 214] on input "Select an option" at bounding box center [96, 214] width 7 height 7
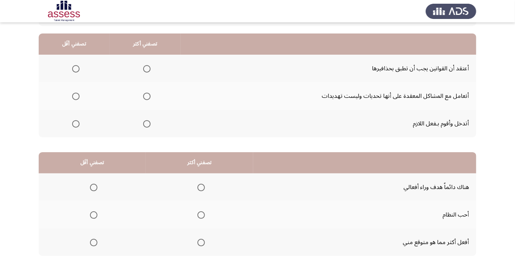
click at [147, 69] on span "Select an option" at bounding box center [147, 69] width 0 height 0
click at [146, 68] on input "Select an option" at bounding box center [146, 68] width 7 height 7
click at [86, 127] on th at bounding box center [74, 124] width 71 height 28
click at [77, 121] on span "Select an option" at bounding box center [75, 123] width 7 height 7
click at [77, 121] on input "Select an option" at bounding box center [75, 123] width 7 height 7
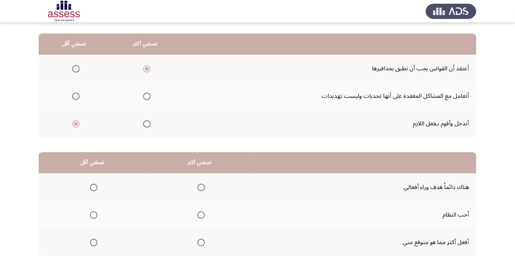
click at [77, 99] on span "Select an option" at bounding box center [75, 96] width 7 height 7
click at [77, 99] on input "Select an option" at bounding box center [75, 96] width 7 height 7
click at [200, 214] on span "Select an option" at bounding box center [201, 214] width 7 height 7
click at [200, 214] on input "Select an option" at bounding box center [201, 214] width 7 height 7
click at [94, 243] on span "Select an option" at bounding box center [94, 243] width 0 height 0
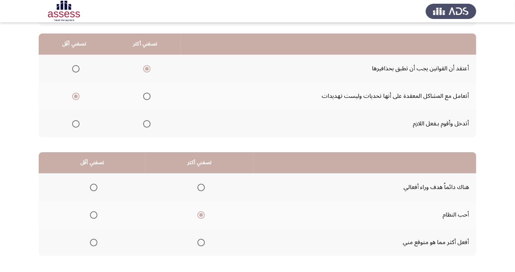
click at [93, 242] on input "Select an option" at bounding box center [93, 242] width 7 height 7
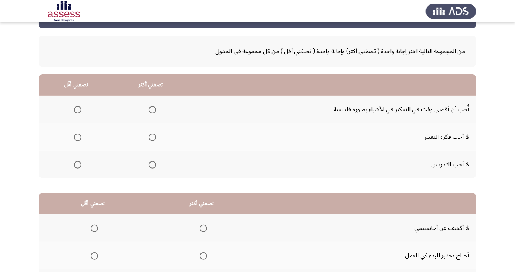
scroll to position [30, 0]
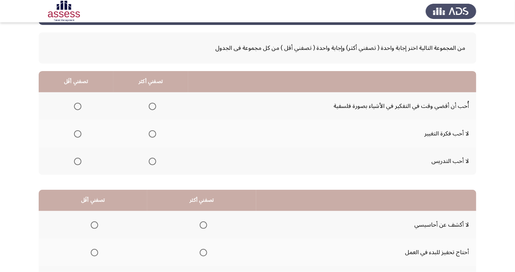
click at [77, 134] on span "Select an option" at bounding box center [77, 134] width 0 height 0
click at [77, 133] on input "Select an option" at bounding box center [77, 133] width 7 height 7
click at [151, 106] on span "Select an option" at bounding box center [152, 106] width 7 height 7
click at [151, 106] on input "Select an option" at bounding box center [152, 106] width 7 height 7
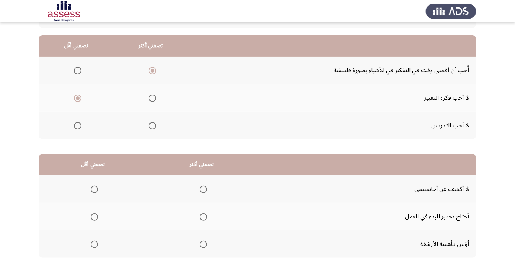
scroll to position [68, 0]
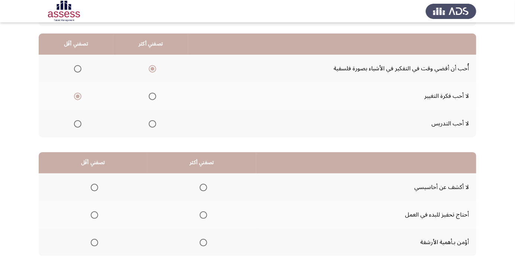
click at [202, 242] on span "Select an option" at bounding box center [203, 242] width 7 height 7
click at [202, 242] on input "Select an option" at bounding box center [203, 242] width 7 height 7
click at [96, 187] on span "Select an option" at bounding box center [94, 187] width 7 height 7
click at [96, 187] on input "Select an option" at bounding box center [94, 187] width 7 height 7
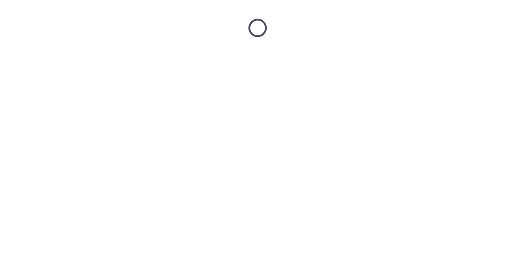
scroll to position [0, 0]
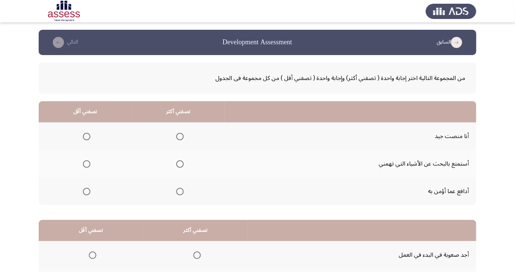
click at [180, 164] on span "Select an option" at bounding box center [180, 164] width 0 height 0
click at [179, 164] on input "Select an option" at bounding box center [179, 163] width 7 height 7
click at [87, 192] on span "Select an option" at bounding box center [87, 192] width 0 height 0
click at [86, 191] on input "Select an option" at bounding box center [86, 191] width 7 height 7
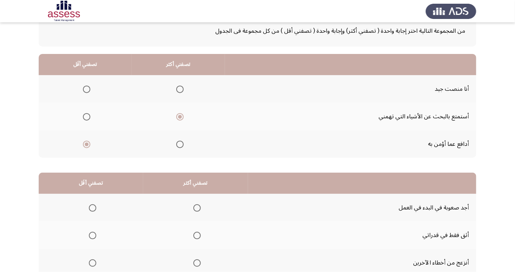
scroll to position [68, 0]
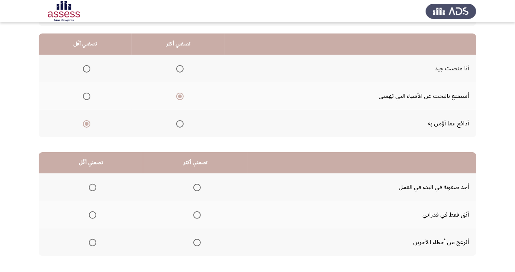
click at [198, 244] on span "Select an option" at bounding box center [196, 242] width 7 height 7
click at [198, 244] on input "Select an option" at bounding box center [196, 242] width 7 height 7
click at [92, 189] on span "Select an option" at bounding box center [92, 187] width 7 height 7
click at [92, 189] on input "Select an option" at bounding box center [92, 187] width 7 height 7
click at [92, 214] on span "Select an option" at bounding box center [92, 214] width 7 height 7
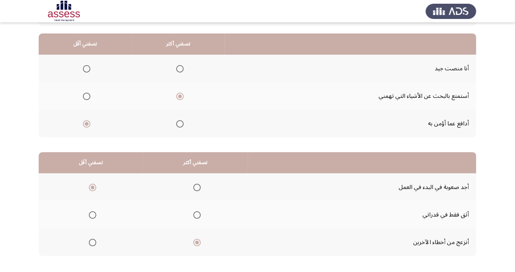
click at [92, 214] on input "Select an option" at bounding box center [92, 214] width 7 height 7
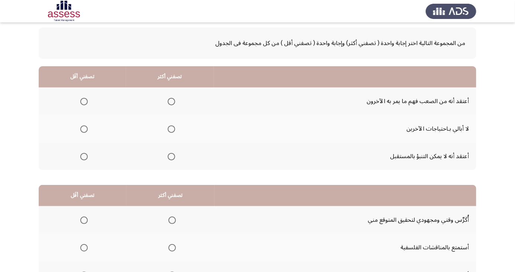
scroll to position [47, 0]
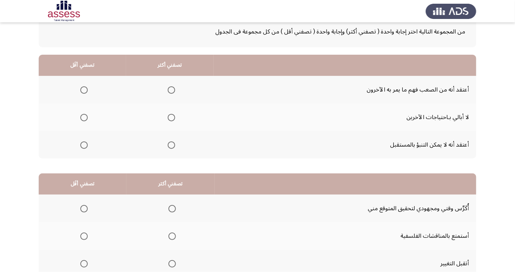
click at [171, 90] on span "Select an option" at bounding box center [171, 90] width 0 height 0
click at [171, 89] on input "Select an option" at bounding box center [171, 89] width 7 height 7
click at [83, 117] on span "Select an option" at bounding box center [83, 117] width 7 height 7
click at [83, 117] on input "Select an option" at bounding box center [83, 117] width 7 height 7
click at [171, 145] on span "Select an option" at bounding box center [171, 145] width 0 height 0
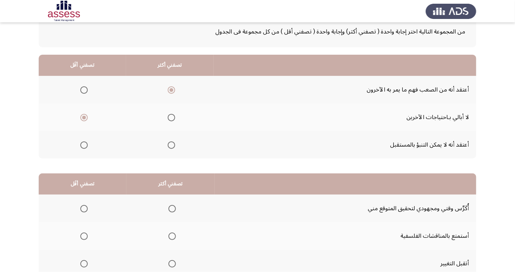
click at [171, 144] on input "Select an option" at bounding box center [171, 144] width 7 height 7
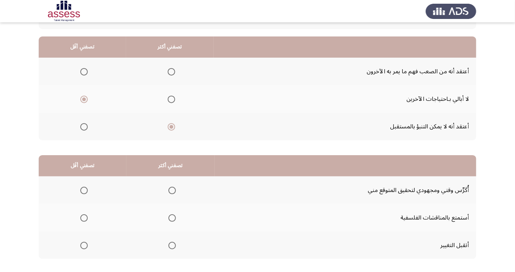
scroll to position [68, 0]
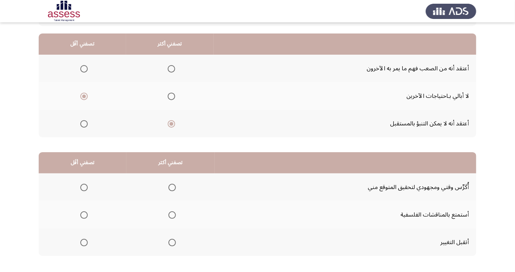
click at [173, 69] on span "Select an option" at bounding box center [171, 68] width 7 height 7
click at [173, 69] on input "Select an option" at bounding box center [171, 68] width 7 height 7
click at [172, 187] on span "Select an option" at bounding box center [172, 187] width 0 height 0
click at [171, 187] on input "Select an option" at bounding box center [172, 187] width 7 height 7
click at [87, 239] on span "Select an option" at bounding box center [83, 242] width 7 height 7
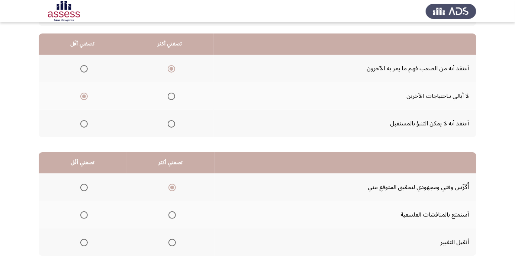
click at [87, 239] on input "Select an option" at bounding box center [83, 242] width 7 height 7
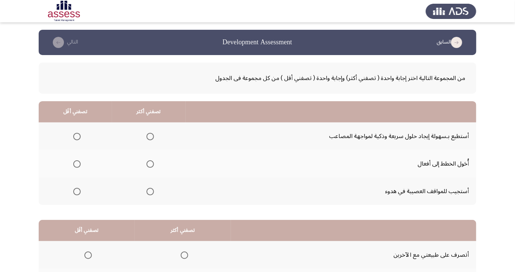
click at [152, 136] on span "Select an option" at bounding box center [150, 136] width 7 height 7
click at [152, 136] on input "Select an option" at bounding box center [150, 136] width 7 height 7
click at [77, 192] on span "Select an option" at bounding box center [77, 192] width 0 height 0
click at [76, 191] on input "Select an option" at bounding box center [76, 191] width 7 height 7
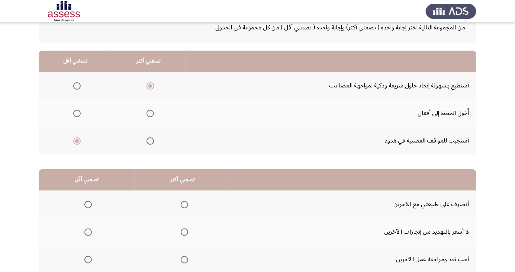
scroll to position [68, 0]
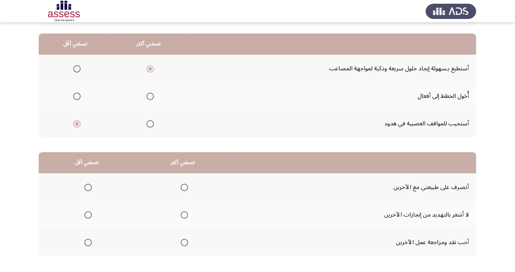
click at [186, 243] on span "Select an option" at bounding box center [184, 242] width 7 height 7
click at [186, 243] on input "Select an option" at bounding box center [184, 242] width 7 height 7
click at [90, 217] on span "Select an option" at bounding box center [87, 214] width 7 height 7
click at [90, 217] on input "Select an option" at bounding box center [87, 214] width 7 height 7
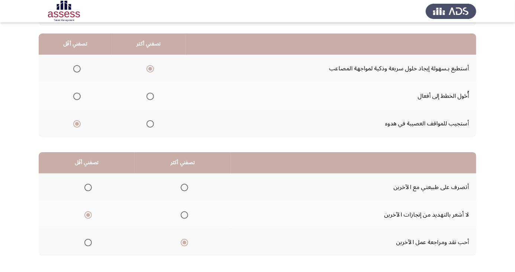
scroll to position [0, 0]
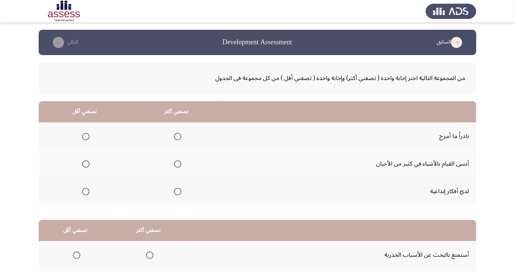
click at [180, 194] on span "Select an option" at bounding box center [177, 191] width 7 height 7
click at [180, 194] on input "Select an option" at bounding box center [177, 191] width 7 height 7
click at [86, 164] on span "Select an option" at bounding box center [85, 163] width 7 height 7
click at [86, 164] on input "Select an option" at bounding box center [85, 163] width 7 height 7
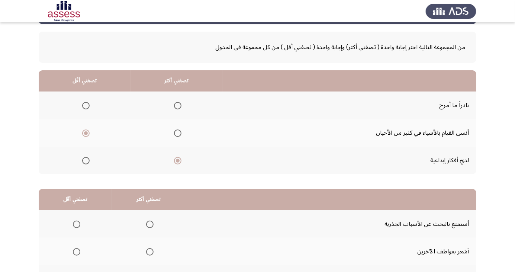
scroll to position [68, 0]
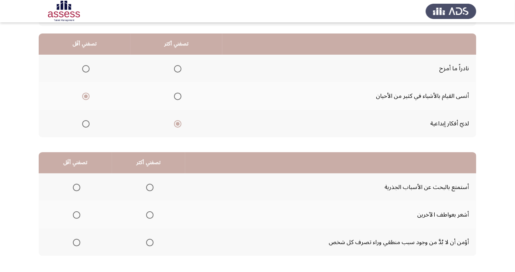
click at [150, 243] on span "Select an option" at bounding box center [150, 243] width 0 height 0
click at [149, 242] on input "Select an option" at bounding box center [149, 242] width 7 height 7
click at [79, 215] on span "Select an option" at bounding box center [76, 214] width 7 height 7
click at [79, 215] on input "Select an option" at bounding box center [76, 214] width 7 height 7
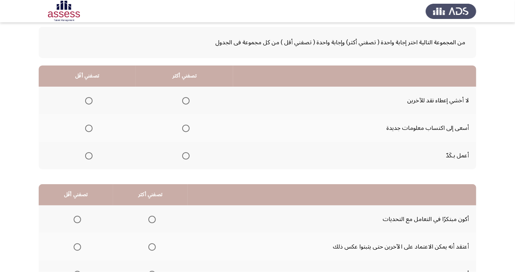
scroll to position [66, 0]
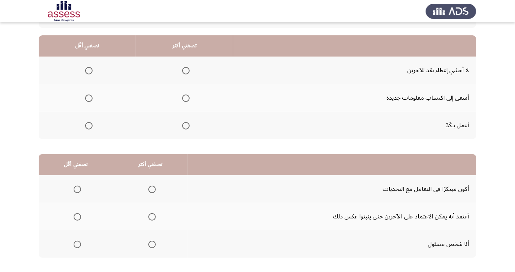
click at [187, 98] on span "Select an option" at bounding box center [185, 97] width 7 height 7
click at [187, 98] on input "Select an option" at bounding box center [185, 97] width 7 height 7
click at [92, 71] on span "Select an option" at bounding box center [88, 70] width 7 height 7
click at [92, 71] on input "Select an option" at bounding box center [88, 70] width 7 height 7
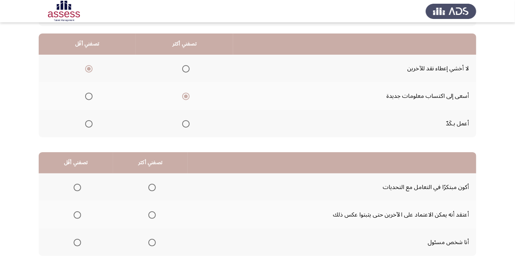
click at [152, 243] on span "Select an option" at bounding box center [152, 243] width 0 height 0
click at [151, 242] on input "Select an option" at bounding box center [151, 242] width 7 height 7
click at [80, 212] on span "Select an option" at bounding box center [77, 214] width 7 height 7
click at [80, 212] on input "Select an option" at bounding box center [77, 214] width 7 height 7
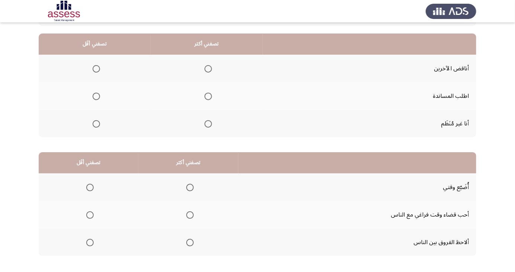
click at [208, 97] on span "Select an option" at bounding box center [208, 96] width 7 height 7
click at [208, 97] on input "Select an option" at bounding box center [208, 96] width 7 height 7
click at [99, 123] on span "Select an option" at bounding box center [96, 123] width 7 height 7
click at [99, 123] on input "Select an option" at bounding box center [96, 123] width 7 height 7
click at [198, 213] on th at bounding box center [188, 215] width 100 height 28
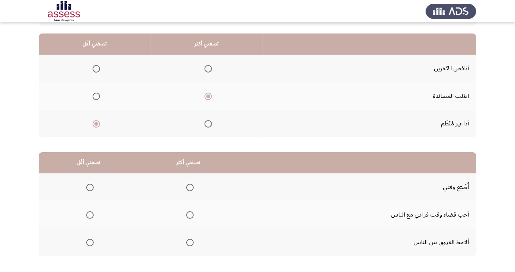
click at [98, 192] on th at bounding box center [89, 187] width 100 height 28
click at [93, 188] on span "Select an option" at bounding box center [89, 187] width 7 height 7
click at [93, 188] on input "Select an option" at bounding box center [89, 187] width 7 height 7
click at [202, 215] on th at bounding box center [188, 215] width 100 height 28
click at [190, 215] on span "Select an option" at bounding box center [190, 215] width 0 height 0
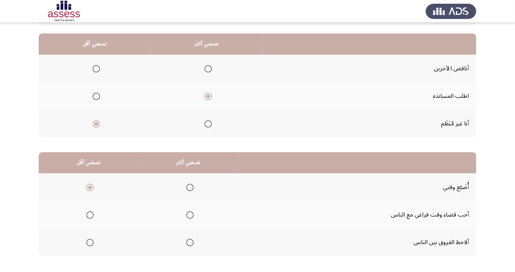
click at [189, 214] on input "Select an option" at bounding box center [189, 214] width 7 height 7
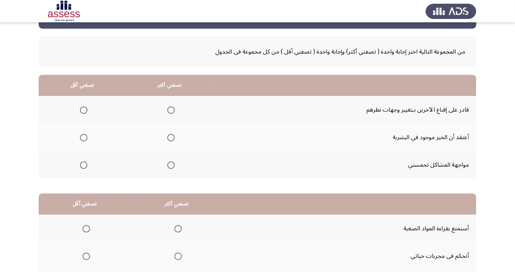
scroll to position [24, 0]
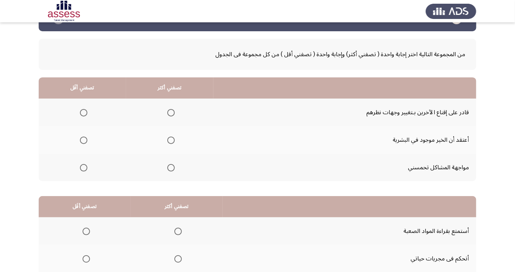
click at [171, 168] on span "Select an option" at bounding box center [171, 168] width 0 height 0
click at [169, 167] on input "Select an option" at bounding box center [170, 167] width 7 height 7
click at [85, 140] on span "Select an option" at bounding box center [83, 140] width 7 height 7
click at [85, 140] on input "Select an option" at bounding box center [83, 140] width 7 height 7
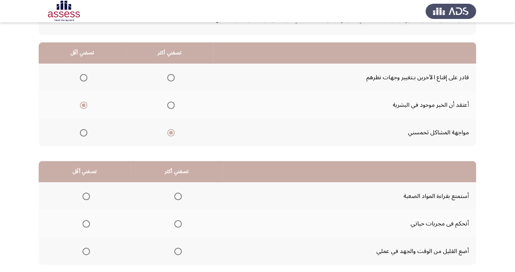
scroll to position [68, 0]
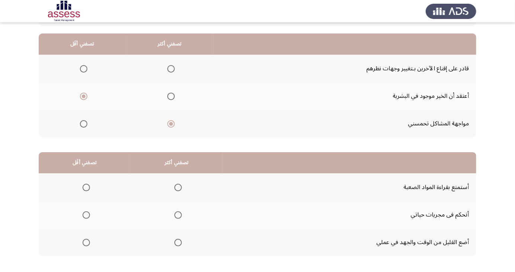
click at [188, 188] on th at bounding box center [177, 187] width 92 height 28
click at [178, 187] on span "Select an option" at bounding box center [178, 187] width 0 height 0
click at [178, 187] on input "Select an option" at bounding box center [177, 187] width 7 height 7
click at [83, 240] on span "Select an option" at bounding box center [86, 242] width 7 height 7
click at [86, 242] on span "Select an option" at bounding box center [86, 242] width 7 height 7
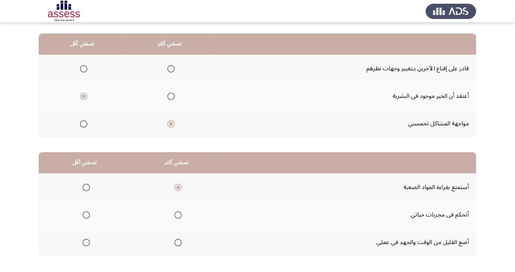
click at [86, 242] on input "Select an option" at bounding box center [86, 242] width 7 height 7
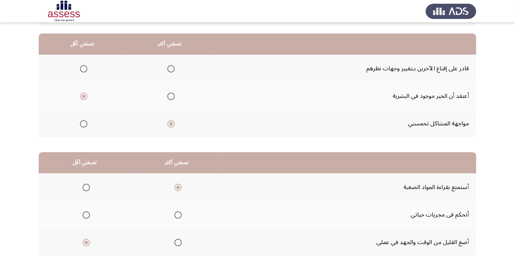
click at [89, 217] on span "Select an option" at bounding box center [86, 214] width 7 height 7
click at [89, 217] on input "Select an option" at bounding box center [86, 214] width 7 height 7
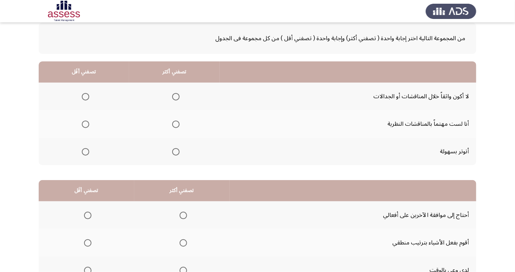
scroll to position [41, 0]
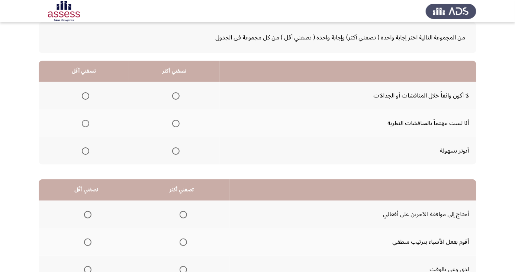
click at [187, 126] on th at bounding box center [174, 123] width 91 height 28
click at [176, 125] on span "Select an option" at bounding box center [175, 123] width 7 height 7
click at [176, 125] on input "Select an option" at bounding box center [175, 123] width 7 height 7
click at [88, 151] on span "Select an option" at bounding box center [85, 150] width 7 height 7
click at [88, 151] on input "Select an option" at bounding box center [85, 150] width 7 height 7
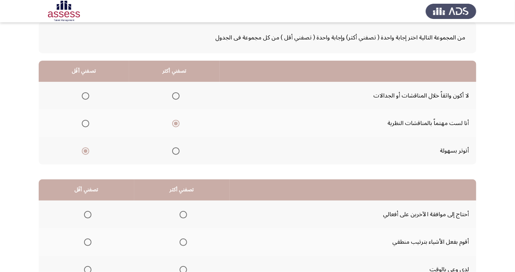
click at [87, 95] on span "Select an option" at bounding box center [85, 95] width 7 height 7
click at [87, 95] on input "Select an option" at bounding box center [85, 95] width 7 height 7
click at [86, 151] on span "Select an option" at bounding box center [86, 151] width 0 height 0
click at [85, 150] on input "Select an option" at bounding box center [85, 150] width 7 height 7
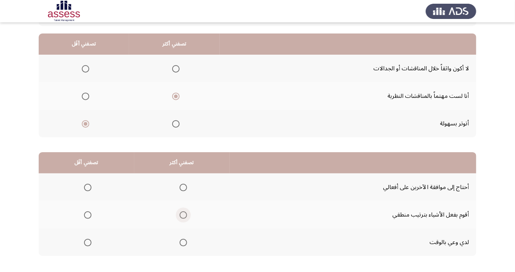
click at [186, 215] on span "Select an option" at bounding box center [183, 214] width 7 height 7
click at [186, 215] on input "Select an option" at bounding box center [183, 214] width 7 height 7
click at [90, 189] on span "Select an option" at bounding box center [87, 187] width 7 height 7
click at [90, 189] on input "Select an option" at bounding box center [87, 187] width 7 height 7
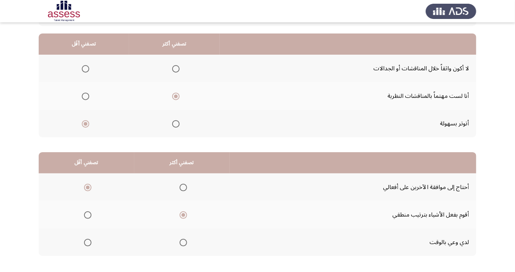
scroll to position [0, 0]
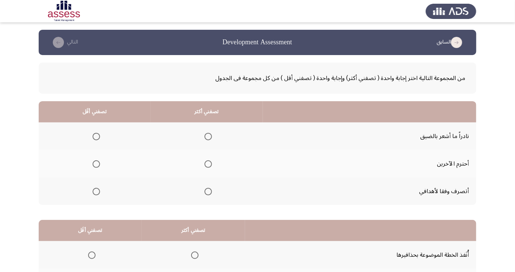
click at [215, 170] on th at bounding box center [207, 164] width 112 height 28
click at [208, 164] on span "Select an option" at bounding box center [208, 164] width 0 height 0
click at [206, 164] on input "Select an option" at bounding box center [208, 163] width 7 height 7
click at [98, 136] on span "Select an option" at bounding box center [96, 136] width 7 height 7
click at [98, 136] on input "Select an option" at bounding box center [96, 136] width 7 height 7
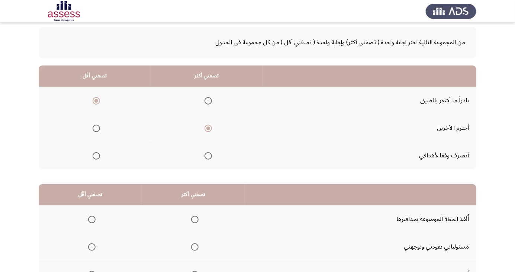
scroll to position [68, 0]
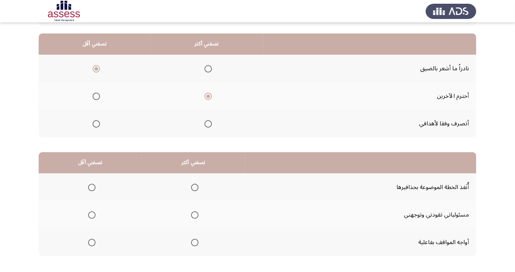
click at [202, 189] on th at bounding box center [193, 187] width 103 height 28
click at [193, 189] on span "Select an option" at bounding box center [194, 187] width 7 height 7
click at [193, 189] on input "Select an option" at bounding box center [194, 187] width 7 height 7
click at [99, 214] on th at bounding box center [90, 215] width 103 height 28
click at [93, 215] on span "Select an option" at bounding box center [91, 214] width 7 height 7
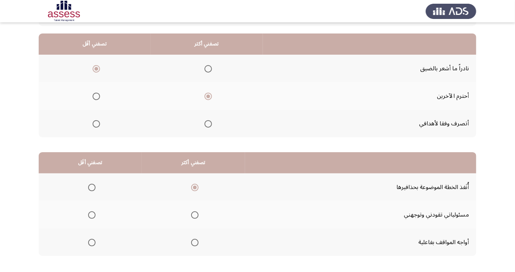
click at [93, 215] on input "Select an option" at bounding box center [91, 214] width 7 height 7
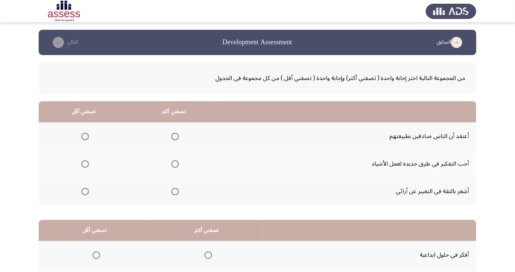
click at [174, 161] on span "Select an option" at bounding box center [174, 163] width 7 height 7
click at [174, 161] on input "Select an option" at bounding box center [174, 163] width 7 height 7
click at [87, 134] on span "Select an option" at bounding box center [84, 136] width 7 height 7
click at [87, 134] on input "Select an option" at bounding box center [84, 136] width 7 height 7
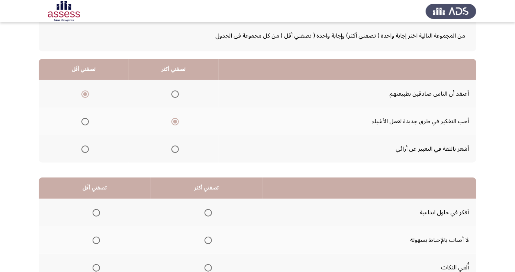
scroll to position [68, 0]
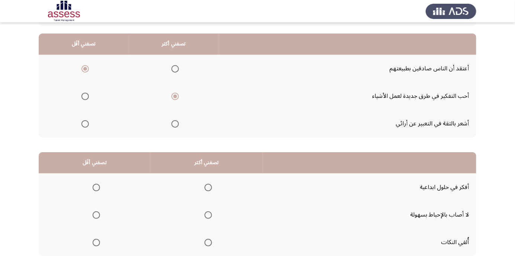
click at [217, 190] on th at bounding box center [207, 187] width 112 height 28
click at [210, 187] on span "Select an option" at bounding box center [208, 187] width 7 height 7
click at [210, 187] on input "Select an option" at bounding box center [208, 187] width 7 height 7
click at [96, 243] on span "Select an option" at bounding box center [96, 243] width 0 height 0
click at [95, 242] on input "Select an option" at bounding box center [96, 242] width 7 height 7
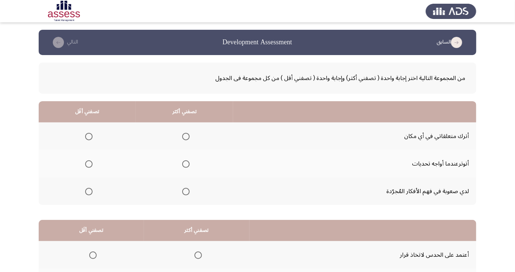
click at [184, 135] on span "Select an option" at bounding box center [185, 136] width 7 height 7
click at [184, 135] on input "Select an option" at bounding box center [185, 136] width 7 height 7
click at [89, 192] on span "Select an option" at bounding box center [89, 192] width 0 height 0
click at [89, 191] on input "Select an option" at bounding box center [88, 191] width 7 height 7
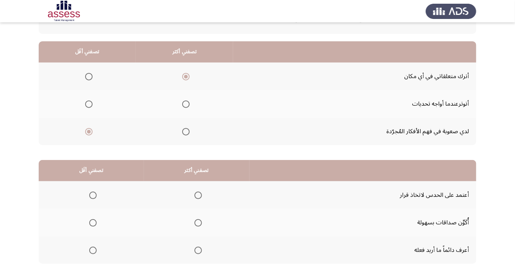
scroll to position [68, 0]
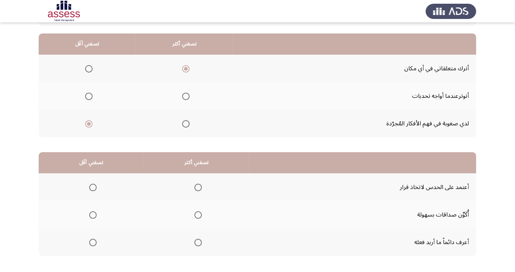
click at [198, 215] on span "Select an option" at bounding box center [198, 215] width 0 height 0
click at [198, 214] on input "Select an option" at bounding box center [198, 214] width 7 height 7
click at [93, 187] on span "Select an option" at bounding box center [93, 187] width 0 height 0
click at [93, 187] on input "Select an option" at bounding box center [92, 187] width 7 height 7
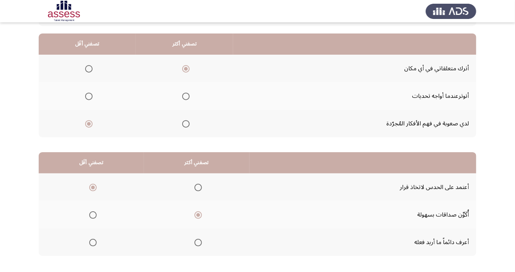
scroll to position [0, 0]
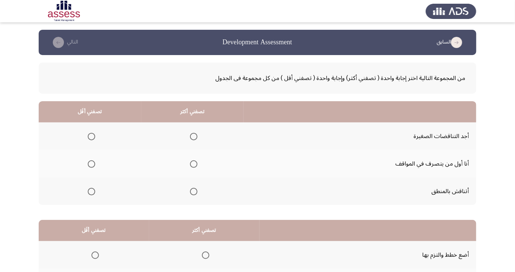
click at [195, 192] on span "Select an option" at bounding box center [193, 191] width 7 height 7
click at [195, 192] on input "Select an option" at bounding box center [193, 191] width 7 height 7
click at [91, 136] on span "Select an option" at bounding box center [91, 136] width 7 height 7
click at [91, 136] on input "Select an option" at bounding box center [91, 136] width 7 height 7
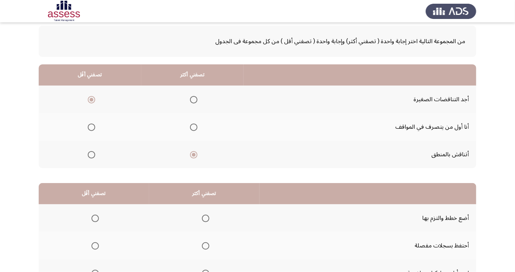
scroll to position [68, 0]
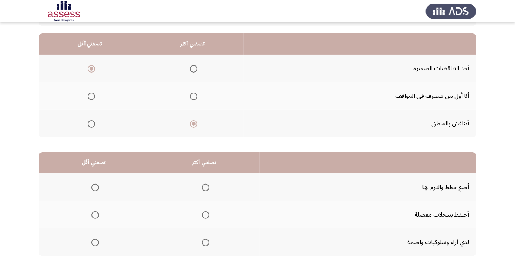
click at [207, 214] on span "Select an option" at bounding box center [205, 214] width 7 height 7
click at [207, 214] on input "Select an option" at bounding box center [205, 214] width 7 height 7
click at [207, 240] on span "Select an option" at bounding box center [205, 242] width 7 height 7
click at [207, 240] on input "Select an option" at bounding box center [205, 242] width 7 height 7
click at [97, 215] on span "Select an option" at bounding box center [95, 214] width 7 height 7
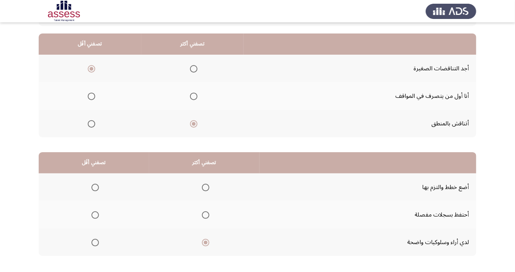
click at [97, 215] on input "Select an option" at bounding box center [95, 214] width 7 height 7
click at [97, 187] on span "Select an option" at bounding box center [95, 187] width 7 height 7
click at [97, 187] on input "Select an option" at bounding box center [95, 187] width 7 height 7
click at [98, 240] on span "Select an option" at bounding box center [95, 242] width 7 height 7
click at [98, 240] on input "Select an option" at bounding box center [95, 242] width 7 height 7
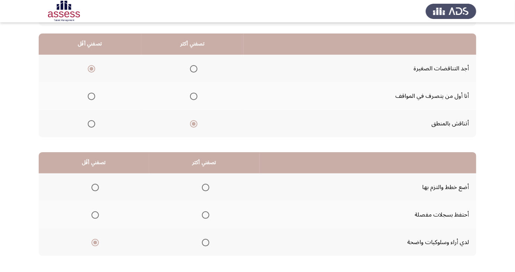
click at [204, 242] on span "Select an option" at bounding box center [205, 242] width 7 height 7
click at [204, 242] on input "Select an option" at bounding box center [205, 242] width 7 height 7
click at [104, 221] on th at bounding box center [94, 215] width 110 height 28
click at [97, 215] on span "Select an option" at bounding box center [95, 214] width 7 height 7
click at [97, 215] on input "Select an option" at bounding box center [95, 214] width 7 height 7
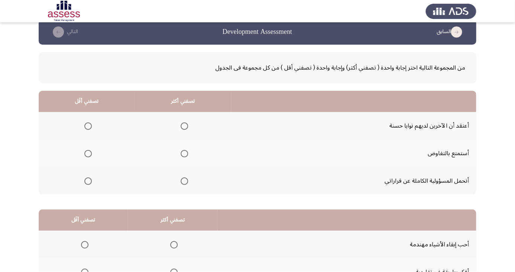
scroll to position [38, 0]
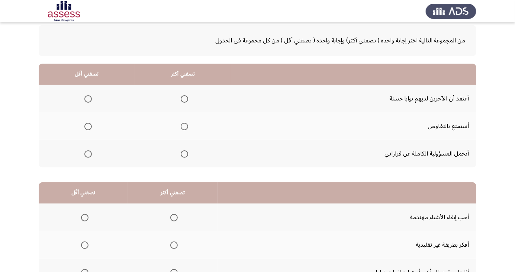
click at [182, 155] on span "Select an option" at bounding box center [184, 153] width 7 height 7
click at [182, 155] on input "Select an option" at bounding box center [184, 153] width 7 height 7
click at [88, 99] on span "Select an option" at bounding box center [88, 99] width 0 height 0
click at [88, 98] on input "Select an option" at bounding box center [87, 98] width 7 height 7
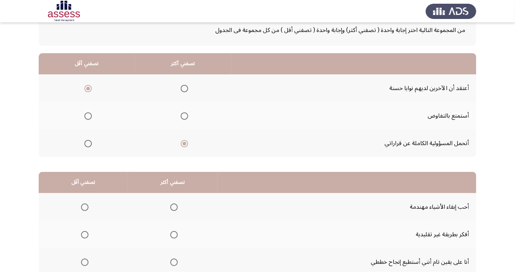
scroll to position [68, 0]
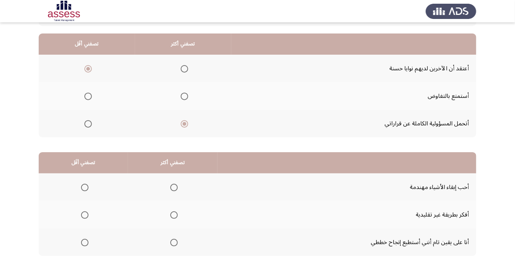
click at [173, 244] on span "Select an option" at bounding box center [173, 242] width 7 height 7
click at [173, 244] on input "Select an option" at bounding box center [173, 242] width 7 height 7
click at [86, 213] on span "Select an option" at bounding box center [84, 214] width 7 height 7
click at [86, 213] on input "Select an option" at bounding box center [84, 214] width 7 height 7
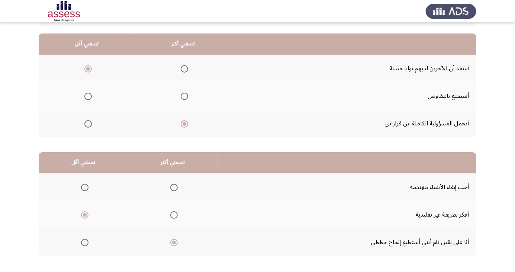
scroll to position [0, 0]
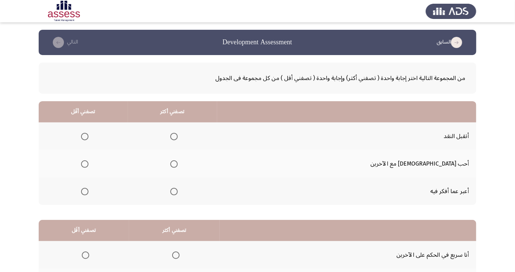
click at [178, 193] on span "Select an option" at bounding box center [173, 191] width 7 height 7
click at [178, 193] on input "Select an option" at bounding box center [173, 191] width 7 height 7
click at [85, 137] on span "Select an option" at bounding box center [85, 137] width 0 height 0
click at [89, 136] on input "Select an option" at bounding box center [84, 136] width 7 height 7
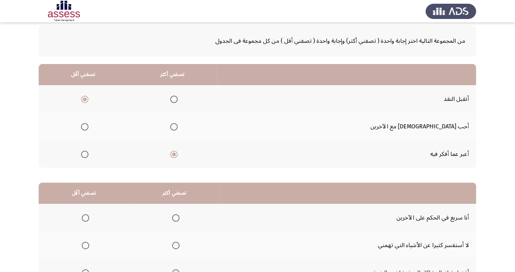
scroll to position [68, 0]
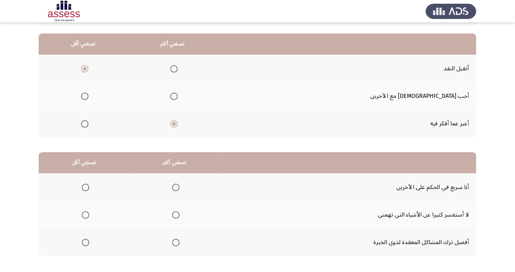
click at [176, 187] on span "Select an option" at bounding box center [176, 187] width 0 height 0
click at [175, 187] on input "Select an option" at bounding box center [175, 187] width 7 height 7
click at [85, 242] on span "Select an option" at bounding box center [85, 242] width 7 height 7
click at [85, 242] on input "Select an option" at bounding box center [85, 242] width 7 height 7
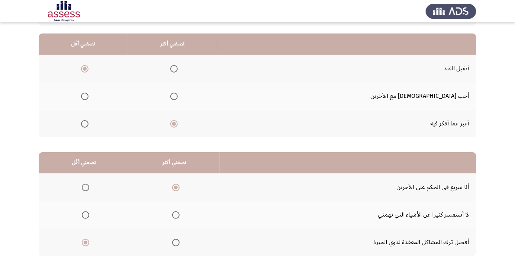
scroll to position [0, 0]
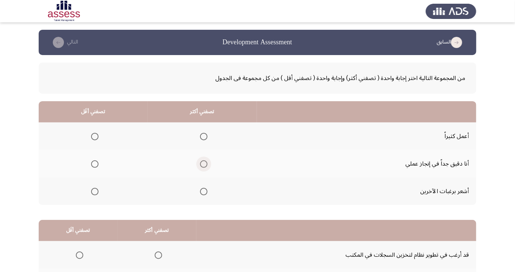
click at [204, 164] on span "Select an option" at bounding box center [204, 164] width 0 height 0
click at [202, 164] on input "Select an option" at bounding box center [203, 163] width 7 height 7
click at [95, 192] on span "Select an option" at bounding box center [95, 192] width 0 height 0
click at [94, 191] on input "Select an option" at bounding box center [94, 191] width 7 height 7
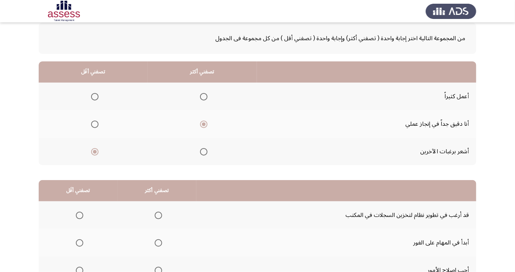
scroll to position [68, 0]
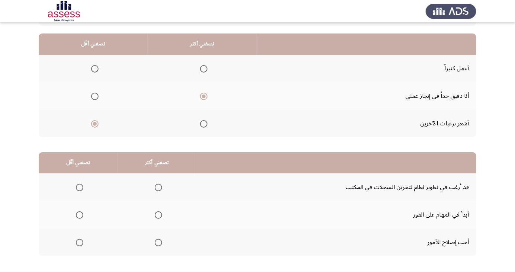
click at [156, 245] on span "Select an option" at bounding box center [158, 242] width 7 height 7
click at [156, 245] on input "Select an option" at bounding box center [158, 242] width 7 height 7
click at [158, 187] on span "Select an option" at bounding box center [158, 187] width 7 height 7
click at [158, 187] on input "Select an option" at bounding box center [158, 187] width 7 height 7
click at [160, 239] on span "Select an option" at bounding box center [158, 242] width 7 height 7
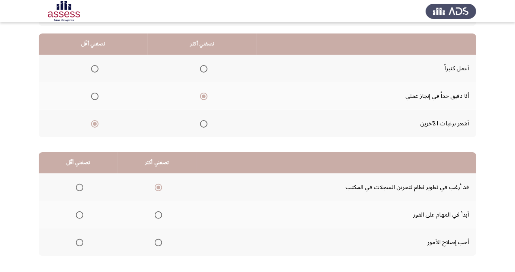
click at [160, 239] on input "Select an option" at bounding box center [158, 242] width 7 height 7
click at [80, 215] on span "Select an option" at bounding box center [80, 215] width 0 height 0
click at [79, 214] on input "Select an option" at bounding box center [79, 214] width 7 height 7
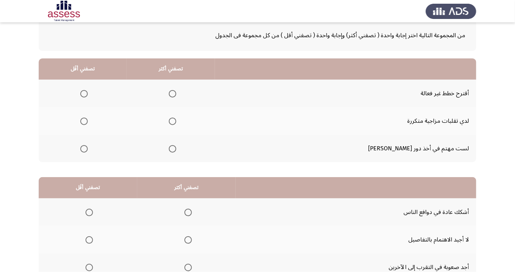
scroll to position [44, 0]
click at [176, 120] on span "Select an option" at bounding box center [172, 120] width 7 height 7
click at [176, 120] on input "Select an option" at bounding box center [172, 120] width 7 height 7
click at [88, 149] on span "Select an option" at bounding box center [83, 147] width 7 height 7
click at [88, 149] on input "Select an option" at bounding box center [83, 147] width 7 height 7
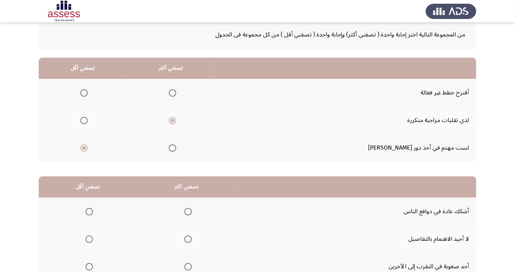
scroll to position [68, 0]
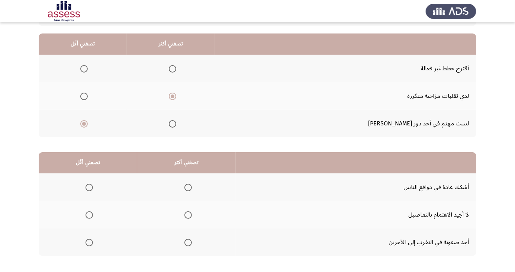
click at [185, 197] on th at bounding box center [186, 187] width 99 height 28
click at [188, 187] on span "Select an option" at bounding box center [188, 187] width 0 height 0
click at [187, 187] on input "Select an option" at bounding box center [188, 187] width 7 height 7
click at [87, 243] on span "Select an option" at bounding box center [89, 242] width 7 height 7
click at [87, 243] on input "Select an option" at bounding box center [89, 242] width 7 height 7
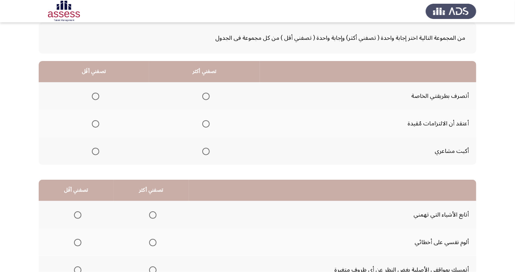
scroll to position [41, 0]
click at [206, 123] on span "Select an option" at bounding box center [205, 123] width 7 height 7
click at [206, 123] on input "Select an option" at bounding box center [205, 123] width 7 height 7
click at [95, 150] on span "Select an option" at bounding box center [95, 150] width 7 height 7
click at [95, 150] on input "Select an option" at bounding box center [95, 150] width 7 height 7
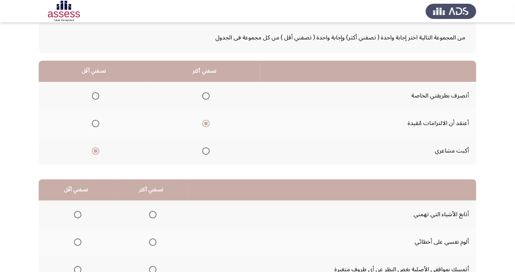
scroll to position [68, 0]
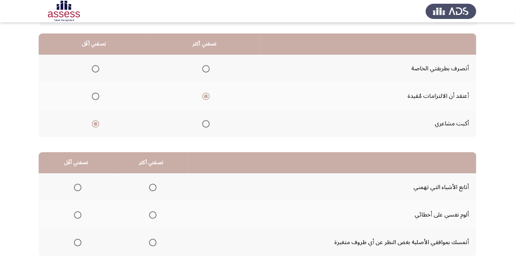
click at [153, 243] on span "Select an option" at bounding box center [153, 243] width 0 height 0
click at [152, 242] on input "Select an option" at bounding box center [152, 242] width 7 height 7
click at [90, 217] on th at bounding box center [76, 215] width 75 height 28
click at [154, 215] on span "Select an option" at bounding box center [152, 214] width 7 height 7
click at [154, 215] on input "Select an option" at bounding box center [152, 214] width 7 height 7
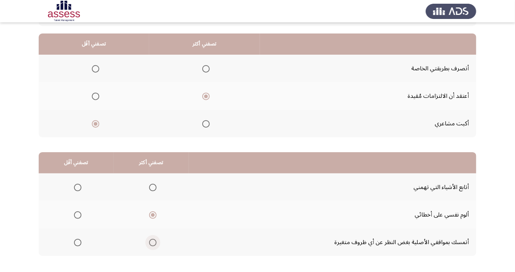
click at [153, 243] on span "Select an option" at bounding box center [153, 243] width 0 height 0
click at [152, 242] on input "Select an option" at bounding box center [152, 242] width 7 height 7
click at [79, 185] on span "Select an option" at bounding box center [77, 187] width 7 height 7
click at [79, 185] on input "Select an option" at bounding box center [77, 187] width 7 height 7
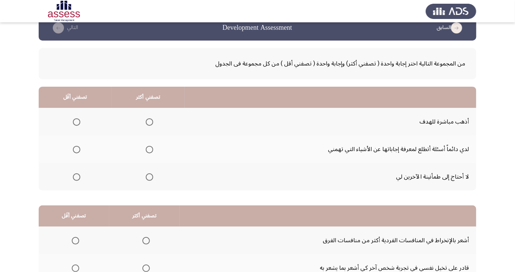
scroll to position [30, 0]
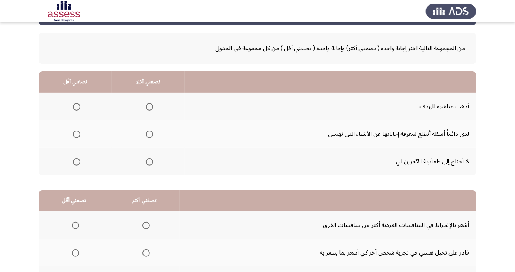
click at [147, 134] on span "Select an option" at bounding box center [149, 134] width 7 height 7
click at [147, 134] on input "Select an option" at bounding box center [149, 134] width 7 height 7
click at [80, 158] on span "Select an option" at bounding box center [76, 161] width 7 height 7
click at [80, 158] on input "Select an option" at bounding box center [76, 161] width 7 height 7
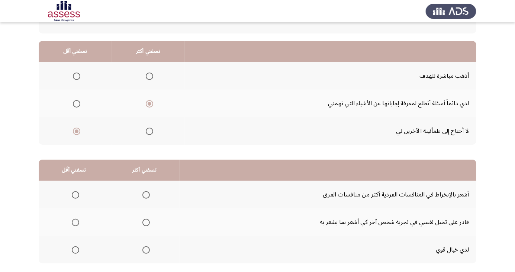
scroll to position [68, 0]
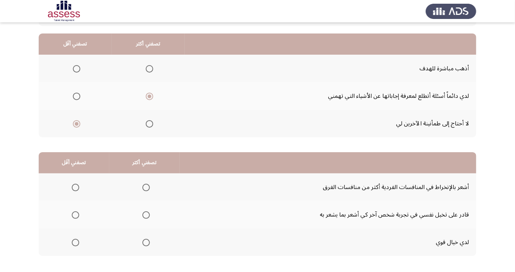
click at [146, 243] on span "Select an option" at bounding box center [146, 243] width 0 height 0
click at [145, 242] on input "Select an option" at bounding box center [145, 242] width 7 height 7
click at [77, 214] on span "Select an option" at bounding box center [75, 214] width 7 height 7
click at [77, 214] on input "Select an option" at bounding box center [75, 214] width 7 height 7
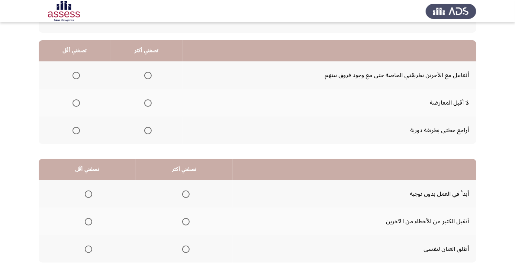
scroll to position [63, 0]
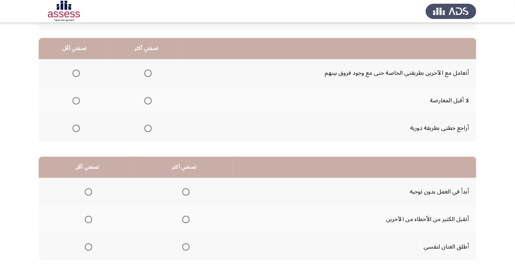
click at [148, 128] on span "Select an option" at bounding box center [147, 128] width 7 height 7
click at [148, 128] on input "Select an option" at bounding box center [147, 128] width 7 height 7
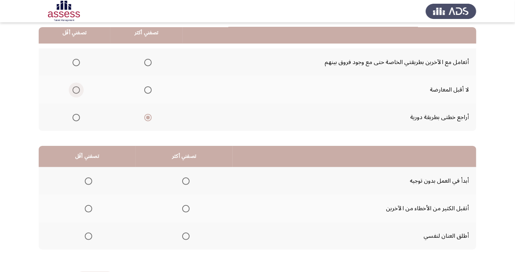
click at [78, 92] on span "Select an option" at bounding box center [76, 89] width 7 height 7
click at [78, 92] on input "Select an option" at bounding box center [76, 89] width 7 height 7
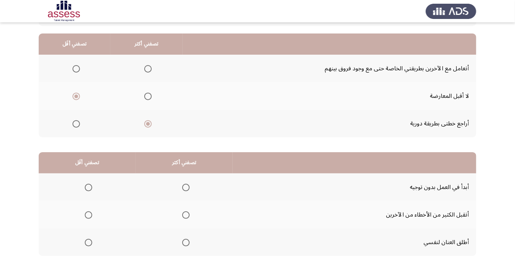
click at [186, 243] on span "Select an option" at bounding box center [186, 243] width 0 height 0
click at [185, 242] on input "Select an option" at bounding box center [185, 242] width 7 height 7
click at [89, 215] on span "Select an option" at bounding box center [89, 215] width 0 height 0
click at [88, 214] on input "Select an option" at bounding box center [88, 214] width 7 height 7
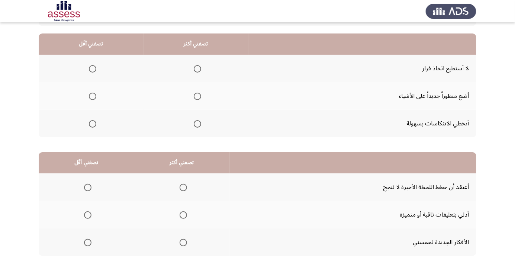
click at [198, 96] on span "Select an option" at bounding box center [198, 96] width 0 height 0
click at [196, 96] on input "Select an option" at bounding box center [197, 96] width 7 height 7
click at [89, 69] on span "Select an option" at bounding box center [92, 68] width 7 height 7
click at [89, 69] on input "Select an option" at bounding box center [92, 68] width 7 height 7
click at [183, 243] on span "Select an option" at bounding box center [183, 243] width 0 height 0
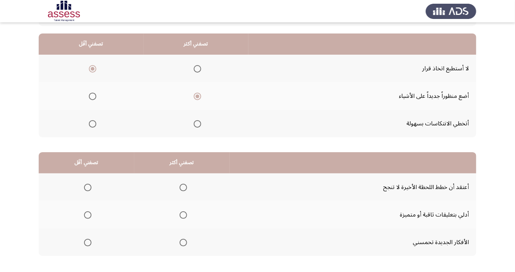
click at [182, 242] on input "Select an option" at bounding box center [183, 242] width 7 height 7
click at [88, 187] on span "Select an option" at bounding box center [88, 187] width 0 height 0
click at [87, 187] on input "Select an option" at bounding box center [87, 187] width 7 height 7
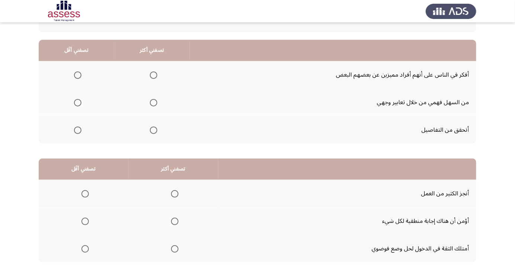
scroll to position [61, 0]
click at [154, 132] on span "Select an option" at bounding box center [153, 130] width 7 height 7
click at [154, 132] on input "Select an option" at bounding box center [153, 130] width 7 height 7
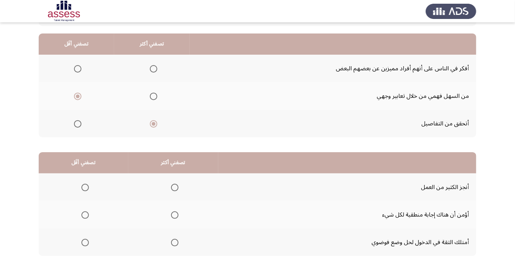
click at [171, 244] on span "Select an option" at bounding box center [174, 242] width 7 height 7
click at [171, 244] on input "Select an option" at bounding box center [174, 242] width 7 height 7
click at [88, 211] on span "Select an option" at bounding box center [84, 214] width 7 height 7
click at [88, 211] on input "Select an option" at bounding box center [84, 214] width 7 height 7
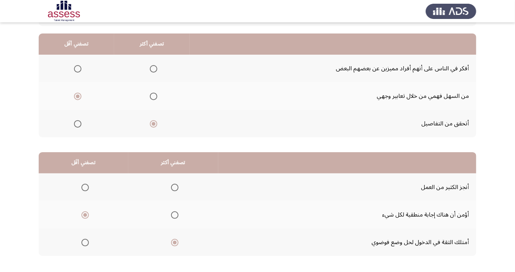
scroll to position [0, 0]
